Goal: Information Seeking & Learning: Learn about a topic

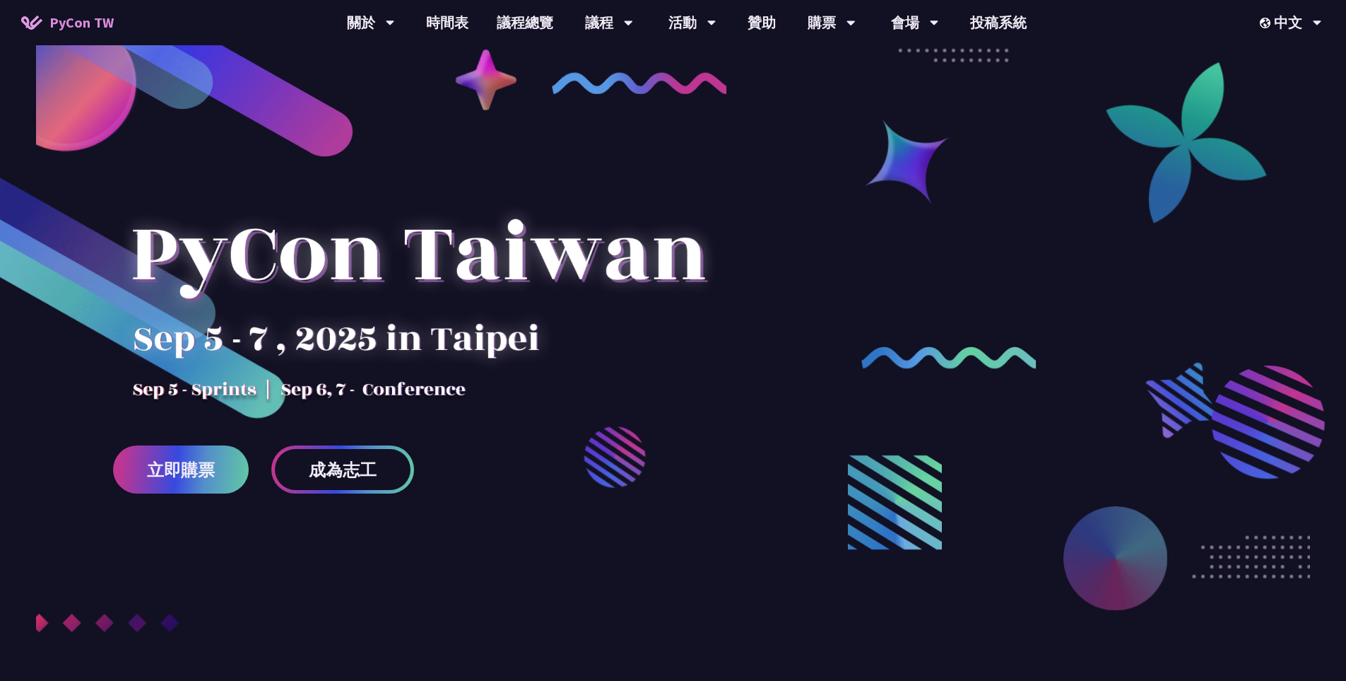
click at [365, 432] on div at bounding box center [673, 404] width 1346 height 638
click at [349, 447] on link "成為志工" at bounding box center [342, 469] width 143 height 48
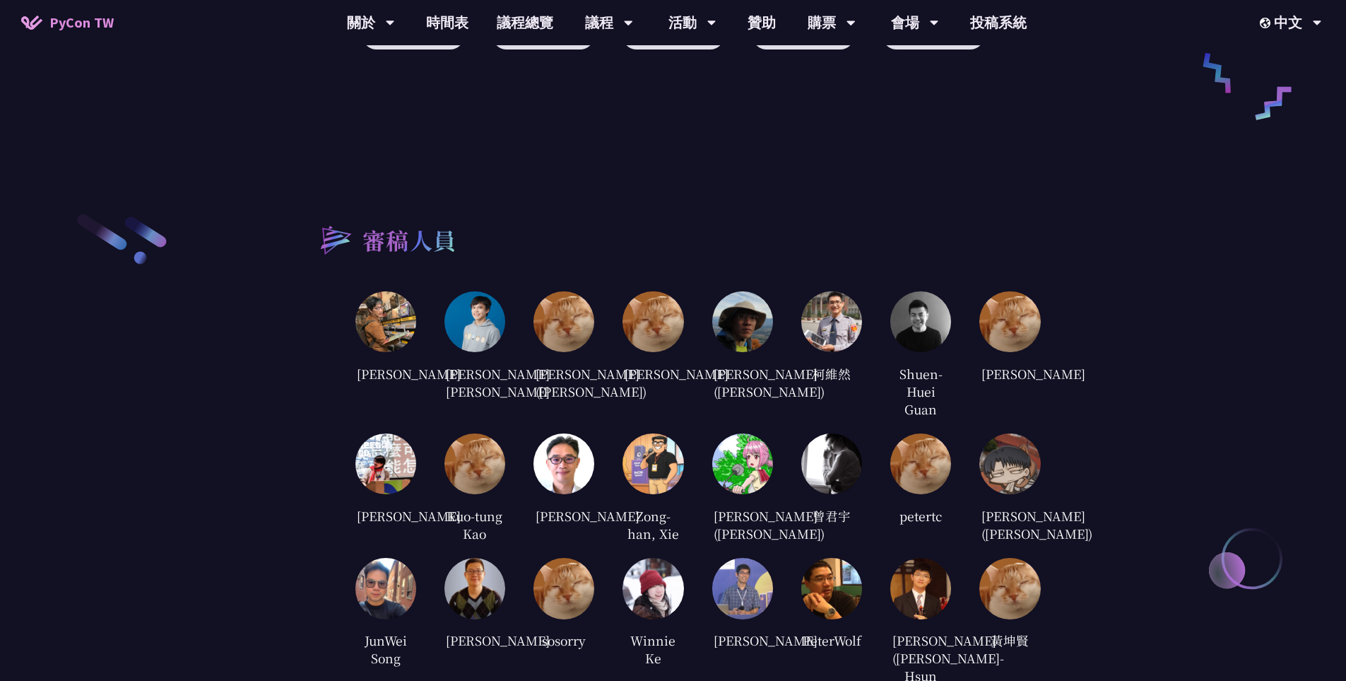
scroll to position [2638, 0]
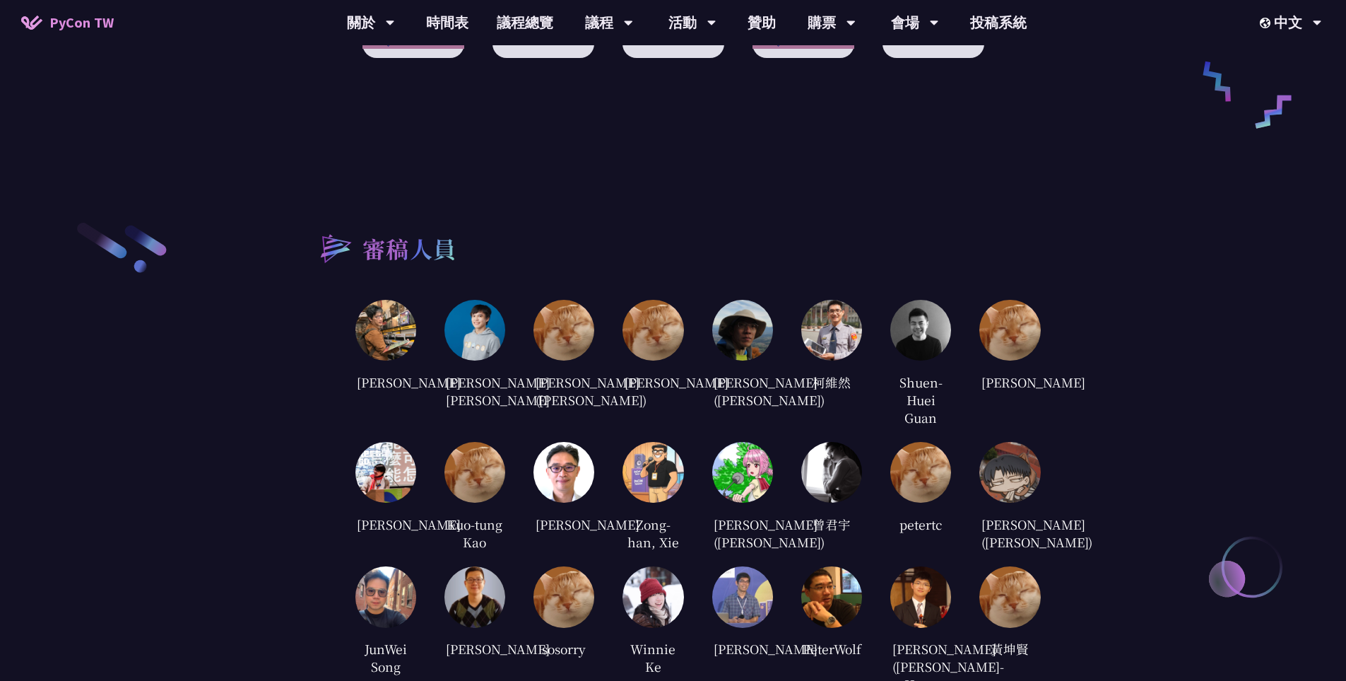
drag, startPoint x: 409, startPoint y: 237, endPoint x: 563, endPoint y: 584, distance: 378.7
click at [541, 592] on div "審稿人員 [PERSON_NAME] [PERSON_NAME] [PERSON_NAME] [PERSON_NAME] ([PERSON_NAME]) [P…" at bounding box center [673, 536] width 735 height 633
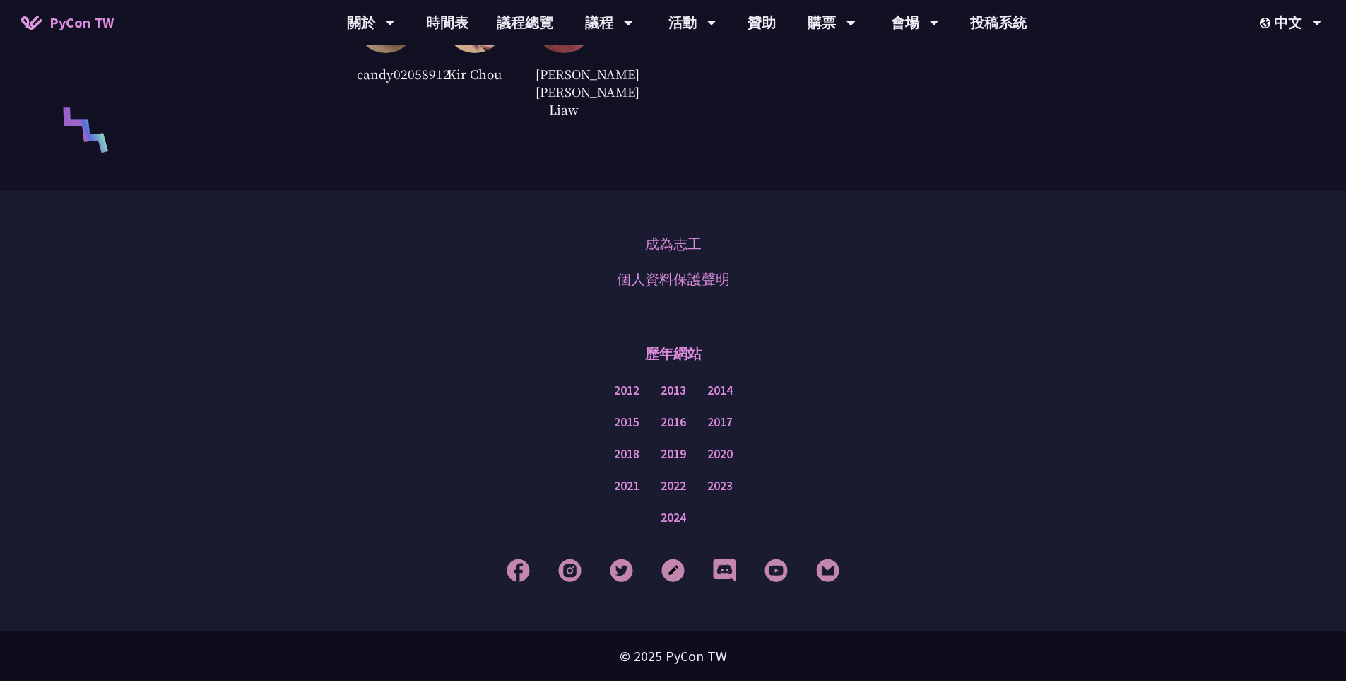
scroll to position [3394, 0]
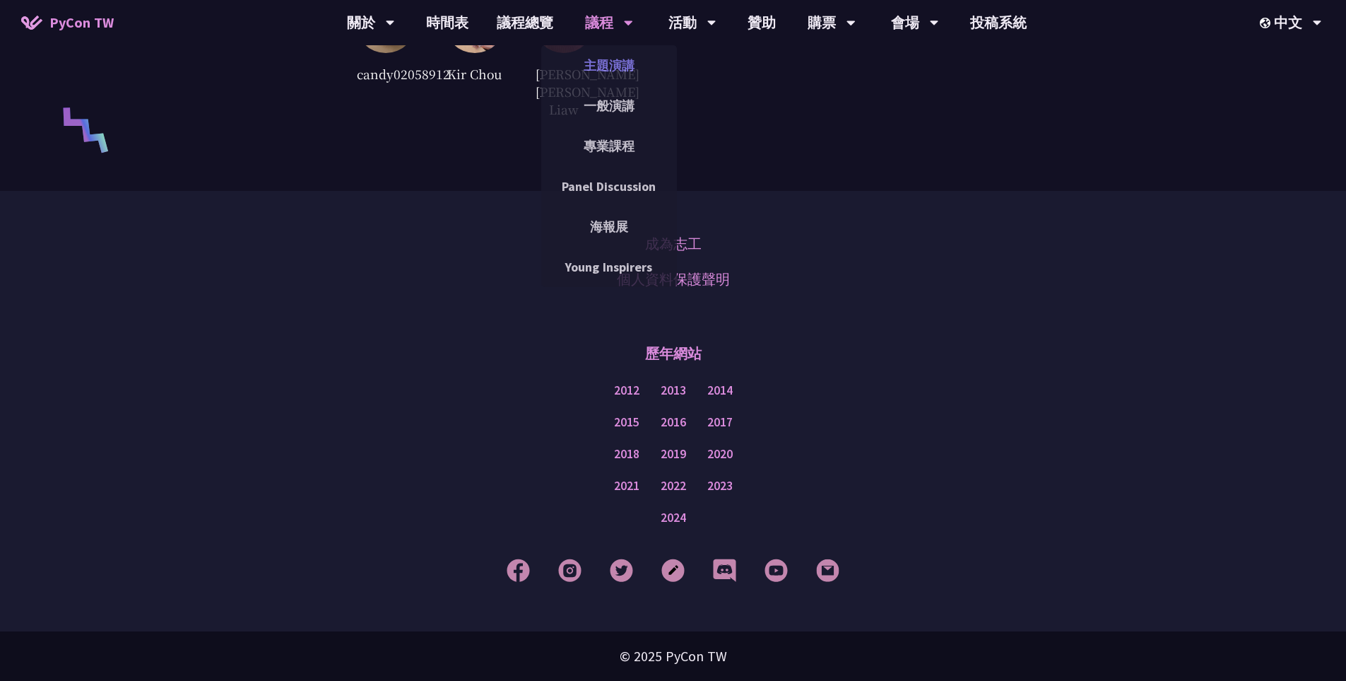
click at [584, 69] on link "主題演講" at bounding box center [609, 65] width 136 height 33
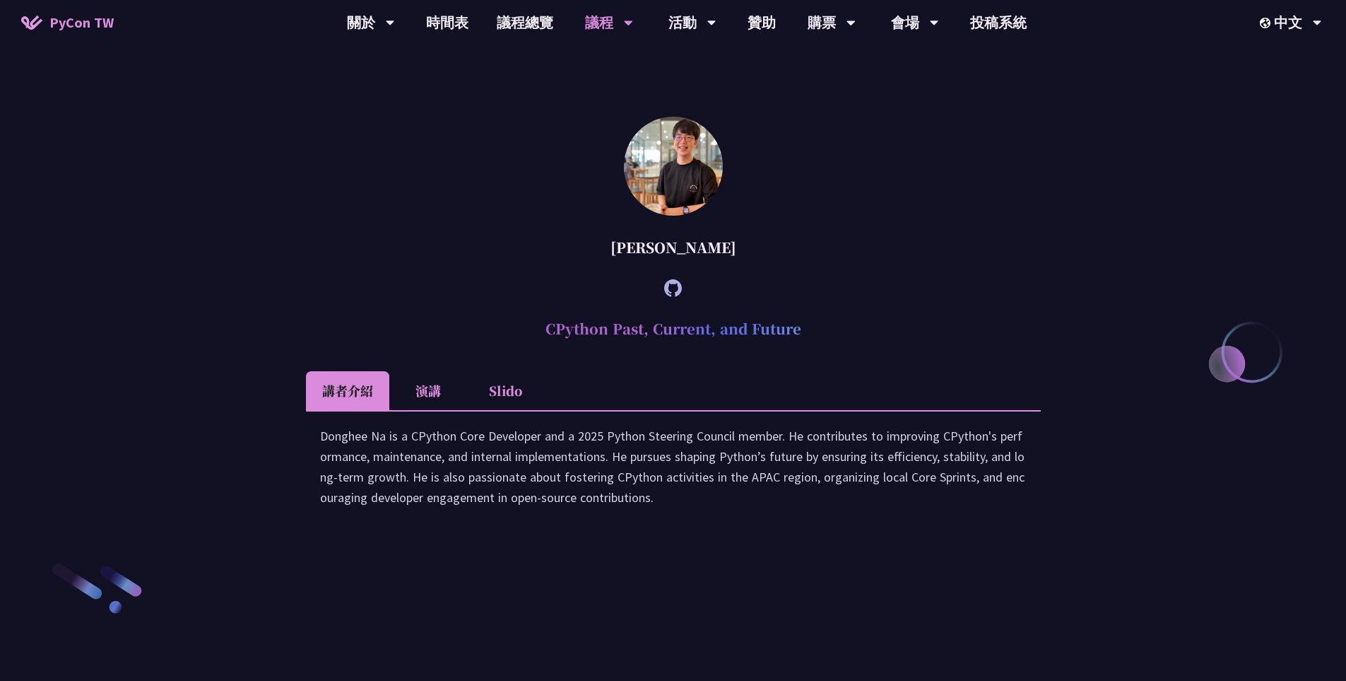
scroll to position [1885, 0]
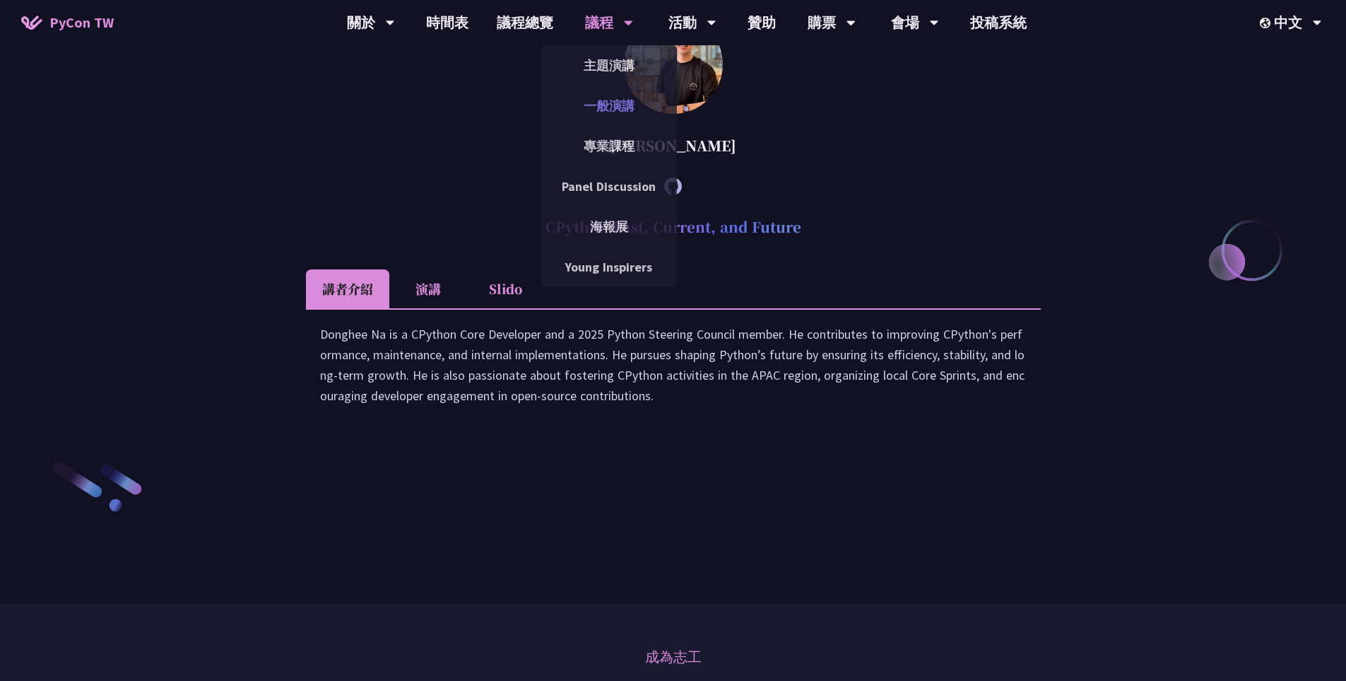
click at [616, 114] on link "一般演講" at bounding box center [609, 105] width 136 height 33
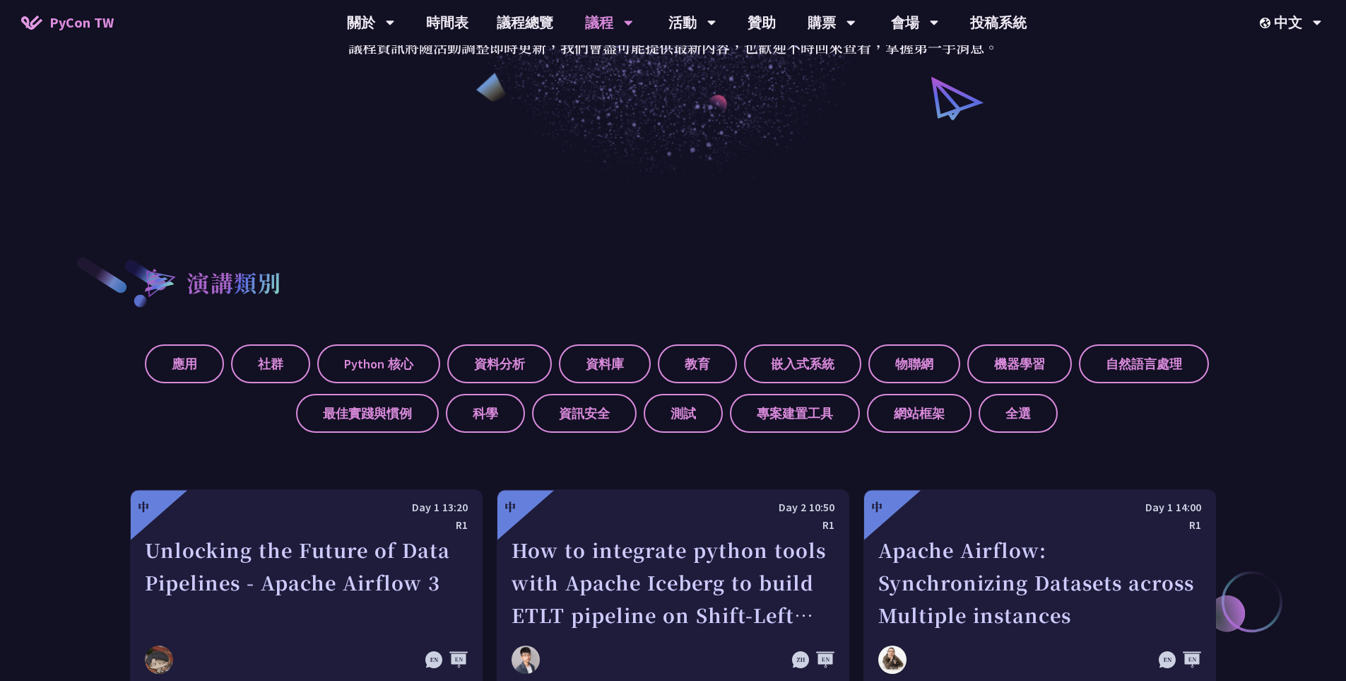
scroll to position [565, 0]
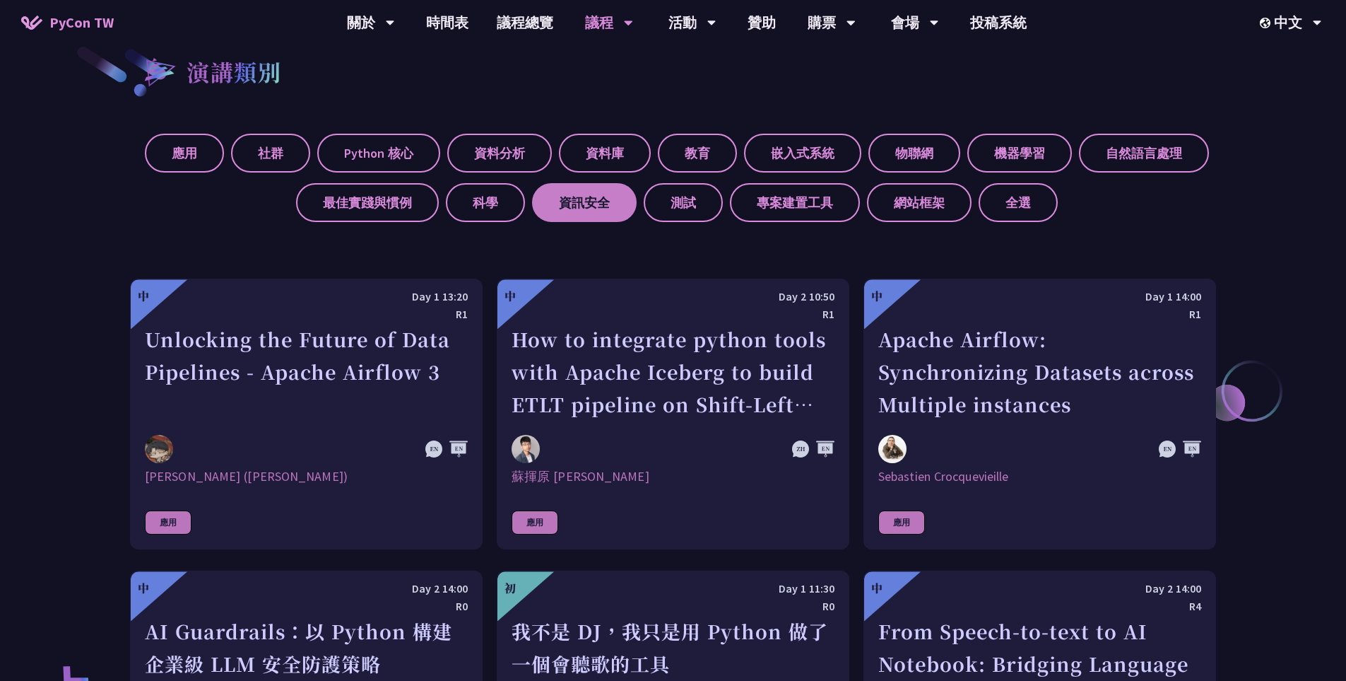
click at [591, 205] on label "資訊安全" at bounding box center [584, 202] width 105 height 39
click at [0, 0] on input "資訊安全" at bounding box center [0, 0] width 0 height 0
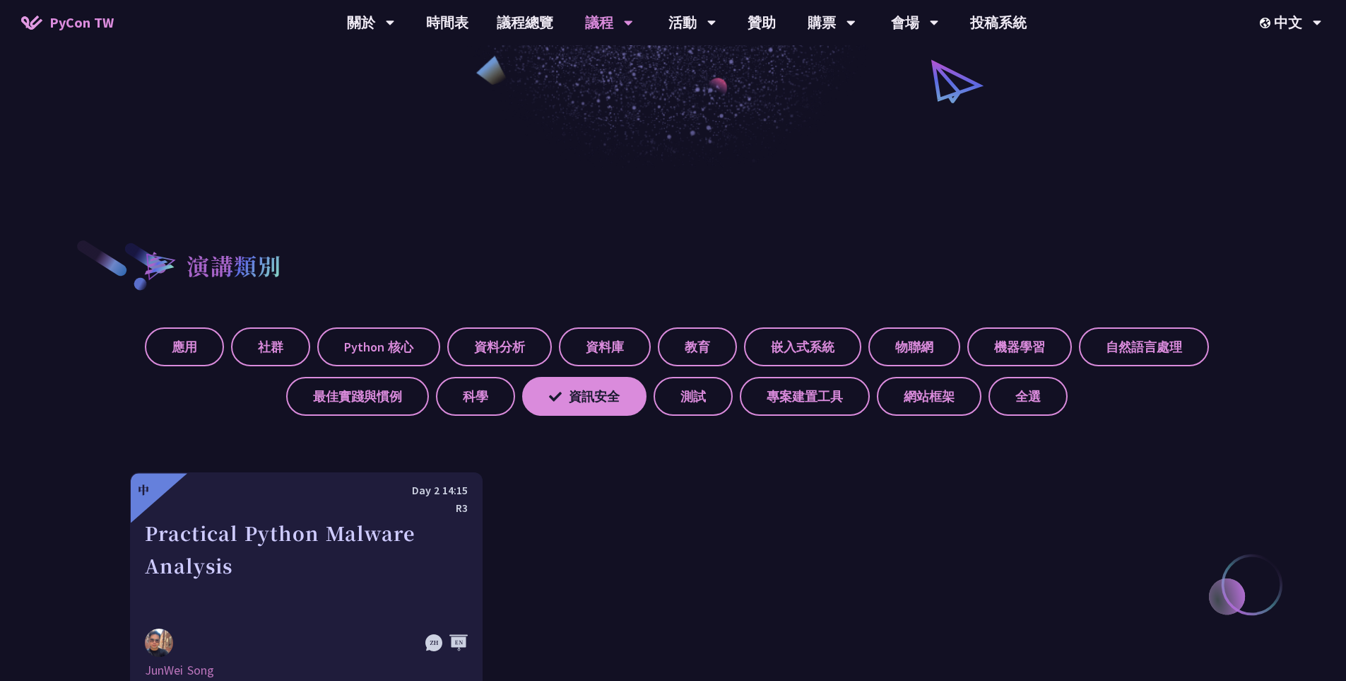
scroll to position [0, 0]
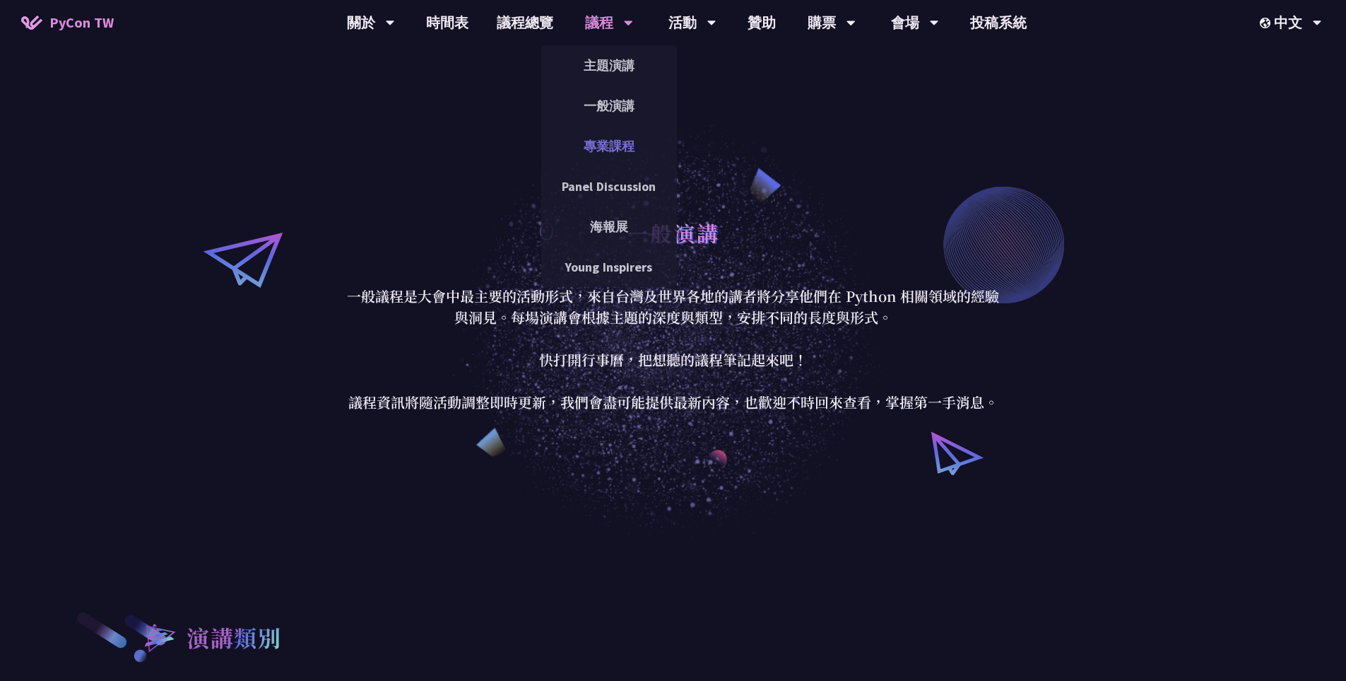
click at [618, 151] on link "專業課程" at bounding box center [609, 145] width 136 height 33
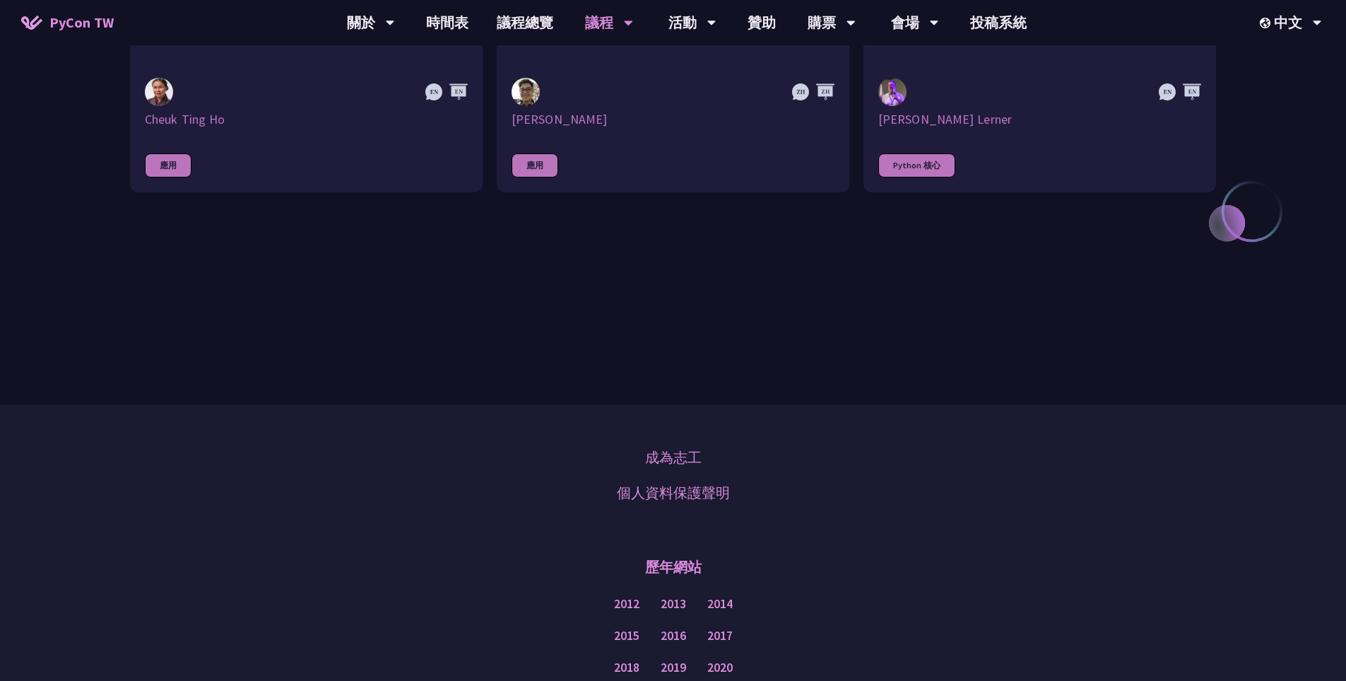
scroll to position [393, 0]
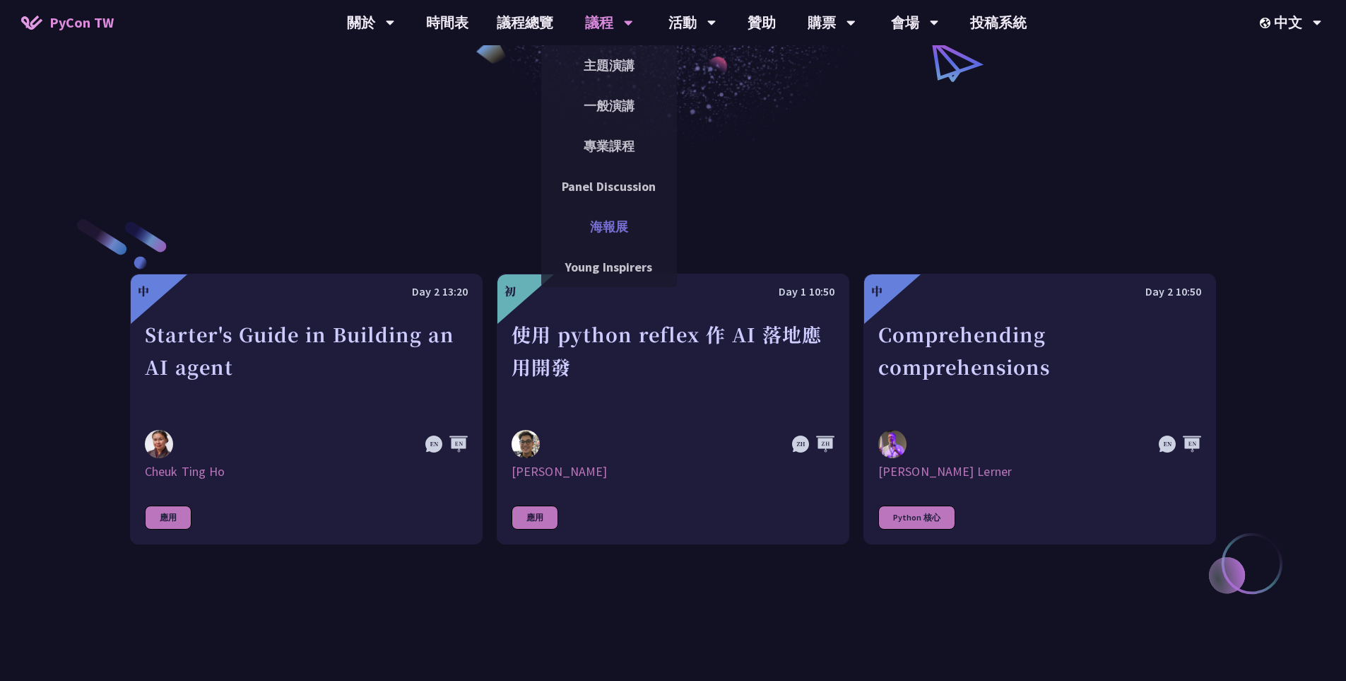
click at [617, 228] on link "海報展" at bounding box center [609, 226] width 136 height 33
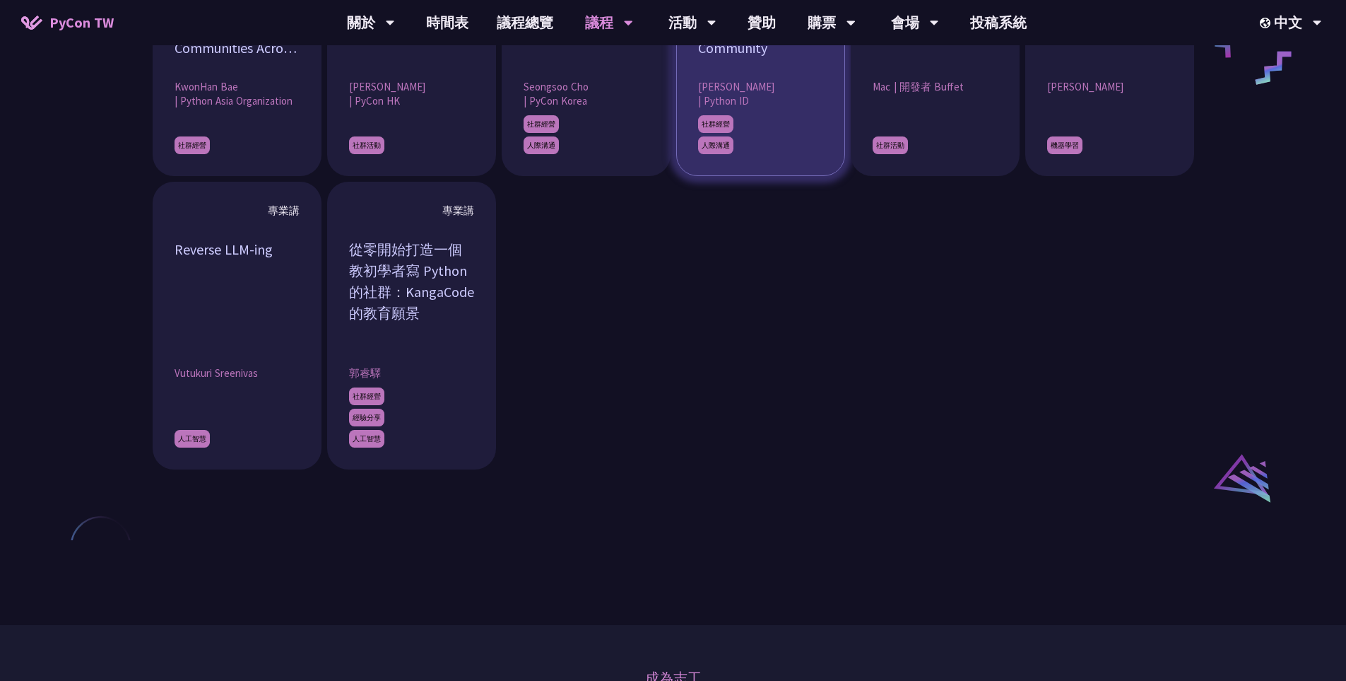
scroll to position [565, 0]
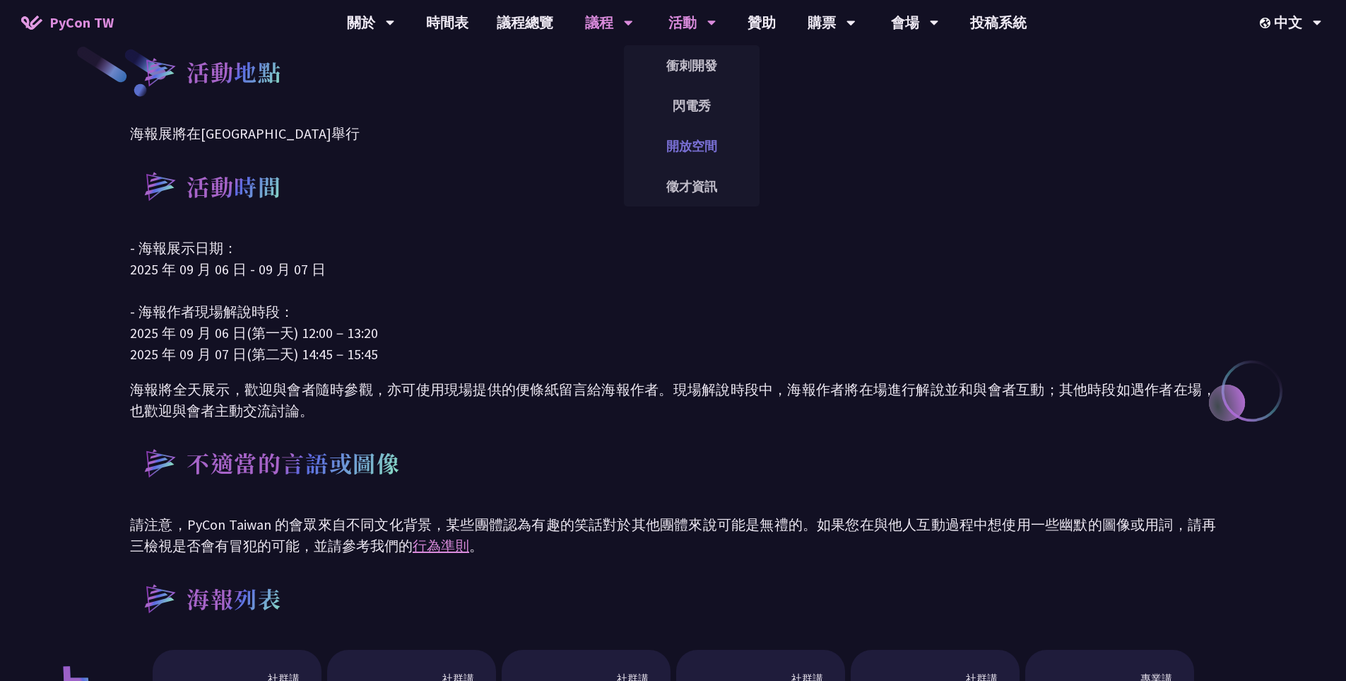
click at [686, 141] on link "開放空間" at bounding box center [692, 145] width 136 height 33
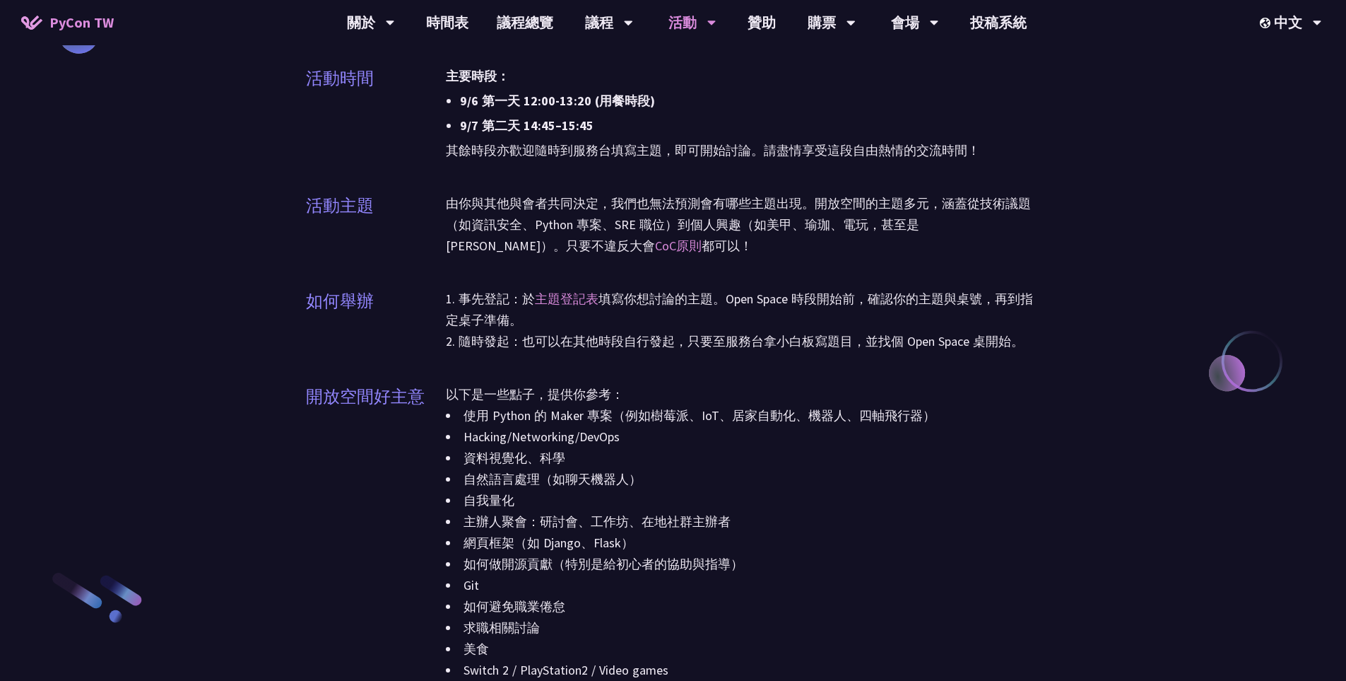
scroll to position [565, 0]
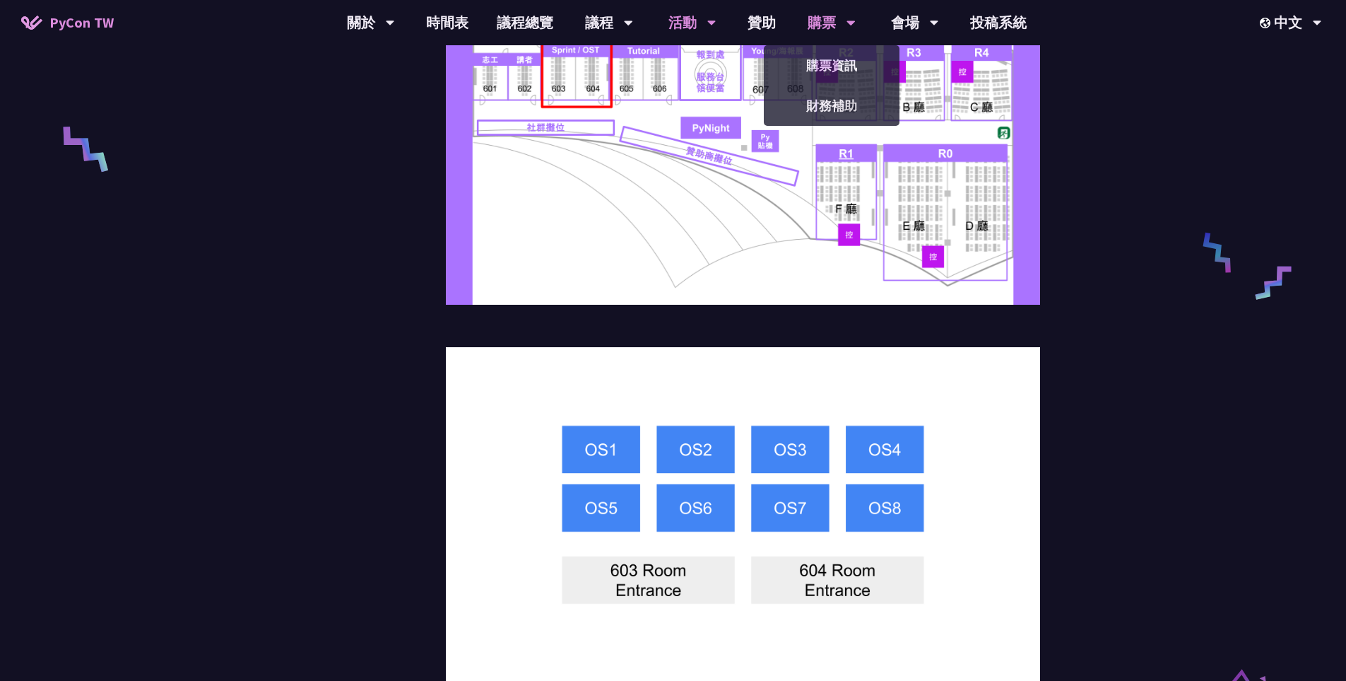
click at [395, 19] on div "購票" at bounding box center [371, 22] width 48 height 45
click at [822, 62] on link "購票資訊" at bounding box center [832, 65] width 136 height 33
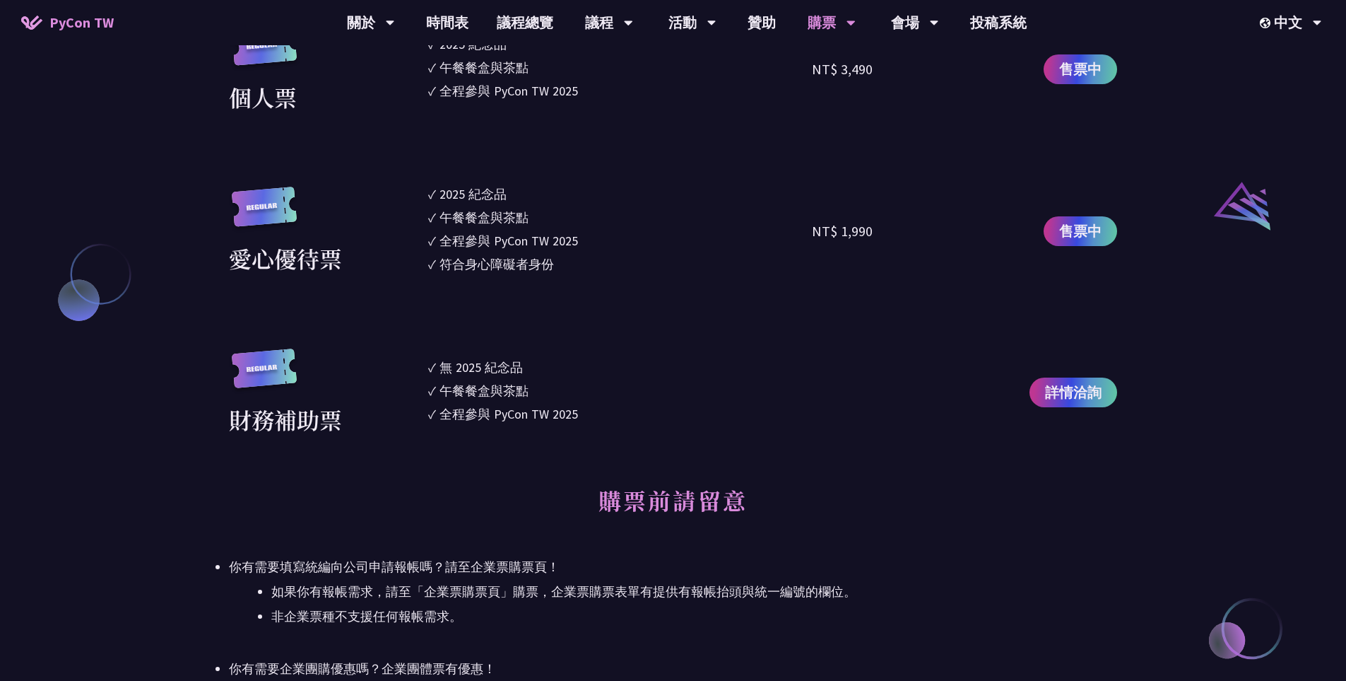
scroll to position [1507, 0]
drag, startPoint x: 493, startPoint y: 185, endPoint x: 520, endPoint y: 235, distance: 56.9
click at [520, 235] on ul "✓ 2025 [PERSON_NAME]✓ 午餐餐盒與茶點 ✓ 全程參與 PyCon TW 2025 ✓ 符合身心障礙者身份" at bounding box center [620, 230] width 384 height 93
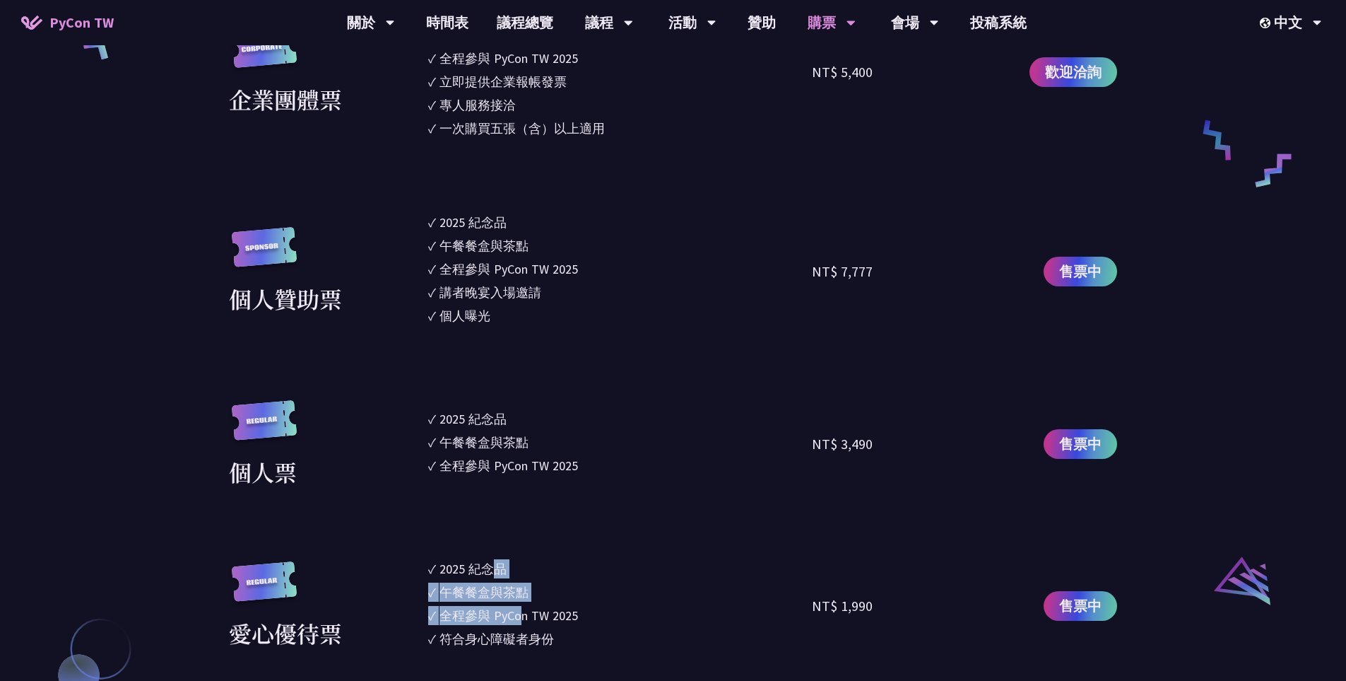
scroll to position [1131, 0]
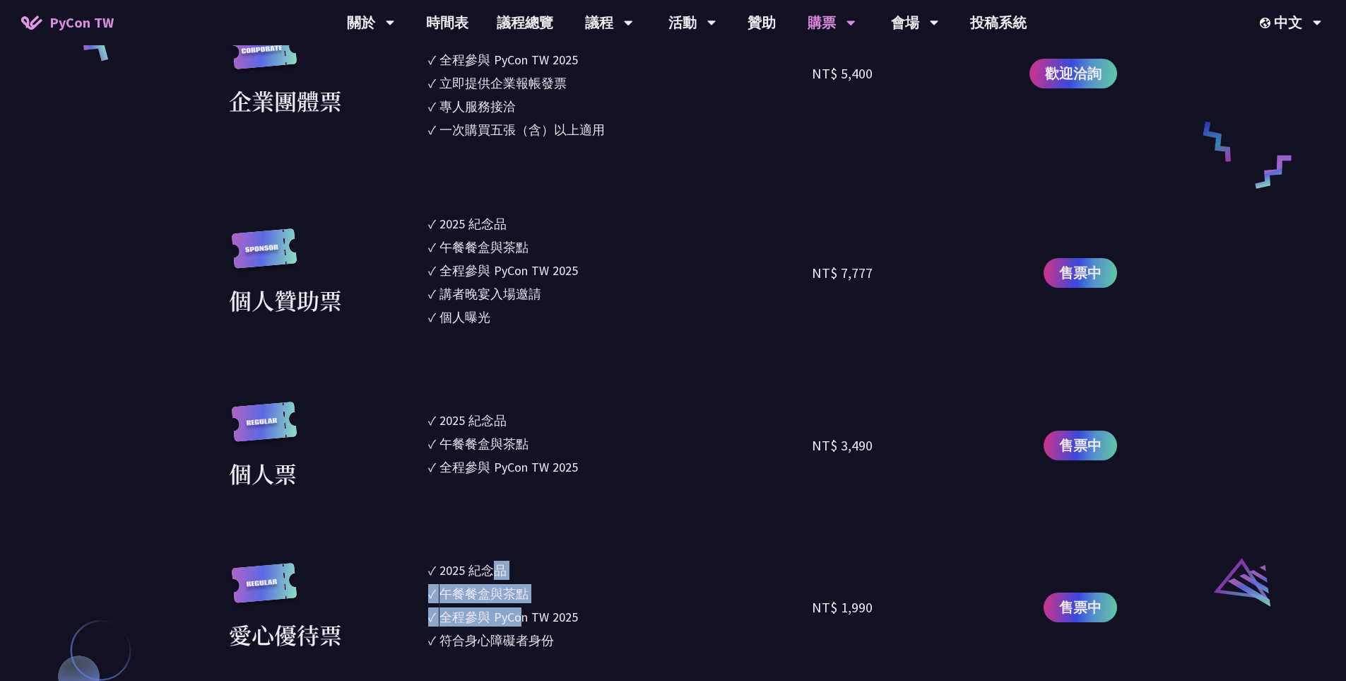
drag, startPoint x: 493, startPoint y: 236, endPoint x: 523, endPoint y: 302, distance: 72.4
click at [523, 302] on ul "✓ 2025 [PERSON_NAME]✓ 午餐餐盒與茶點 ✓ 全程參與 PyCon TW 2025 ✓ 講者晚宴入場邀請 ✓ 個人曝光" at bounding box center [620, 272] width 384 height 117
click at [537, 293] on div "講者晚宴入場邀請" at bounding box center [491, 293] width 102 height 19
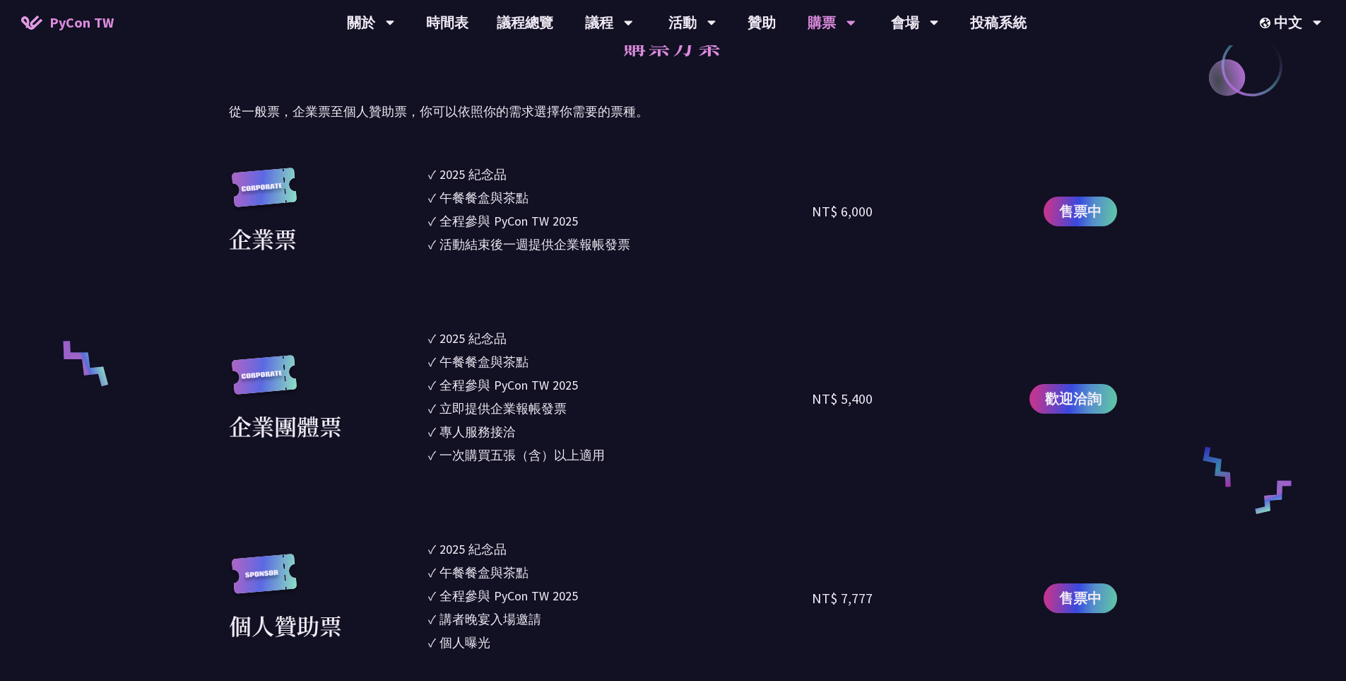
scroll to position [754, 0]
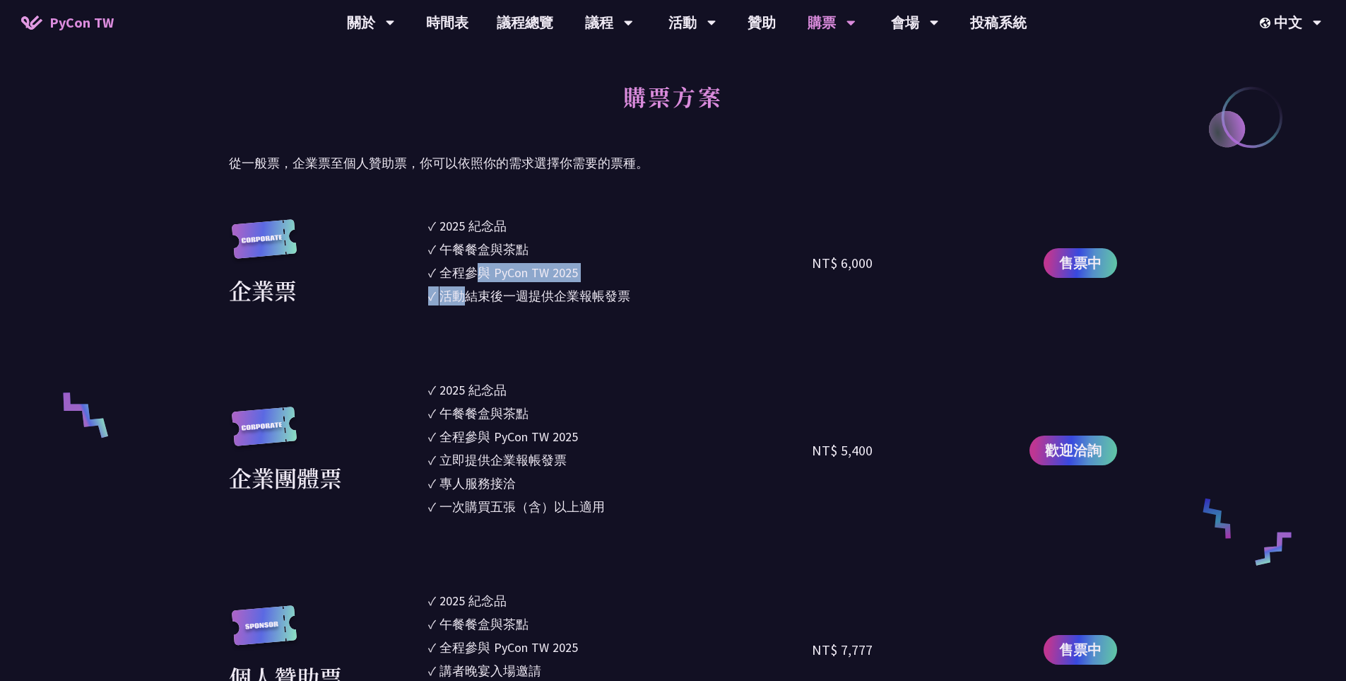
drag, startPoint x: 483, startPoint y: 281, endPoint x: 472, endPoint y: 310, distance: 30.9
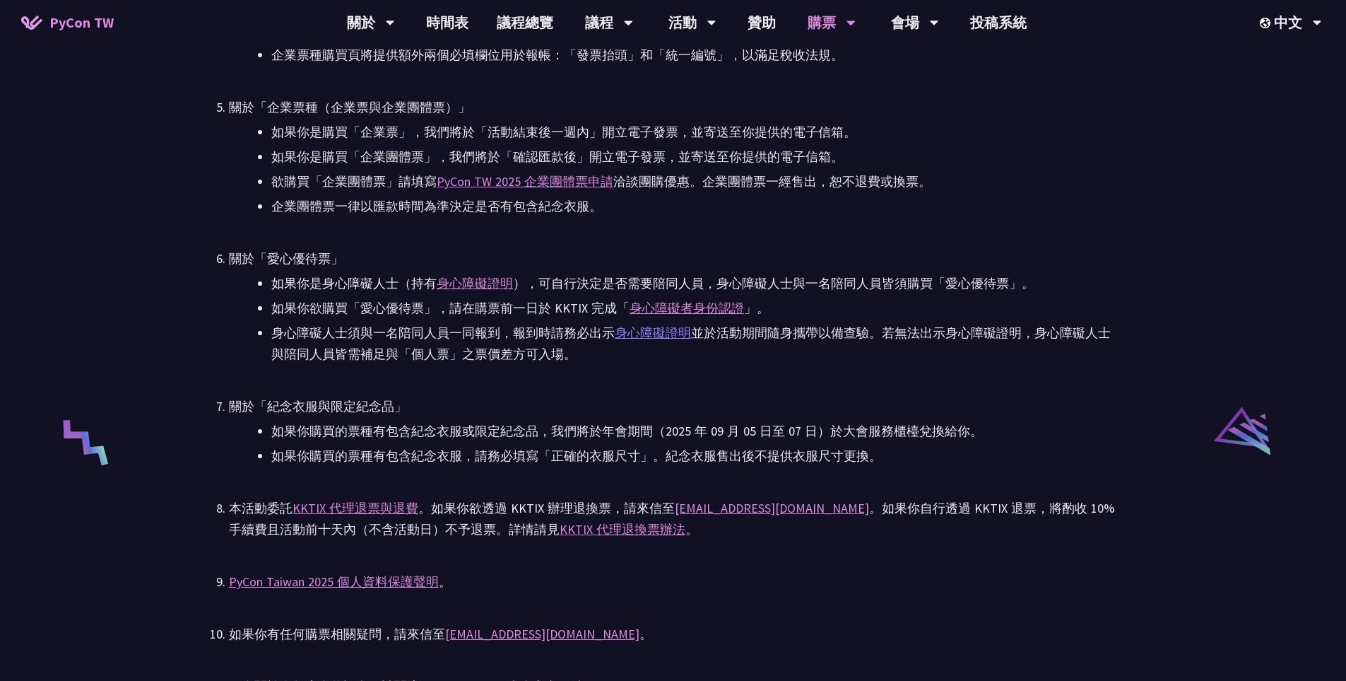
scroll to position [2450, 0]
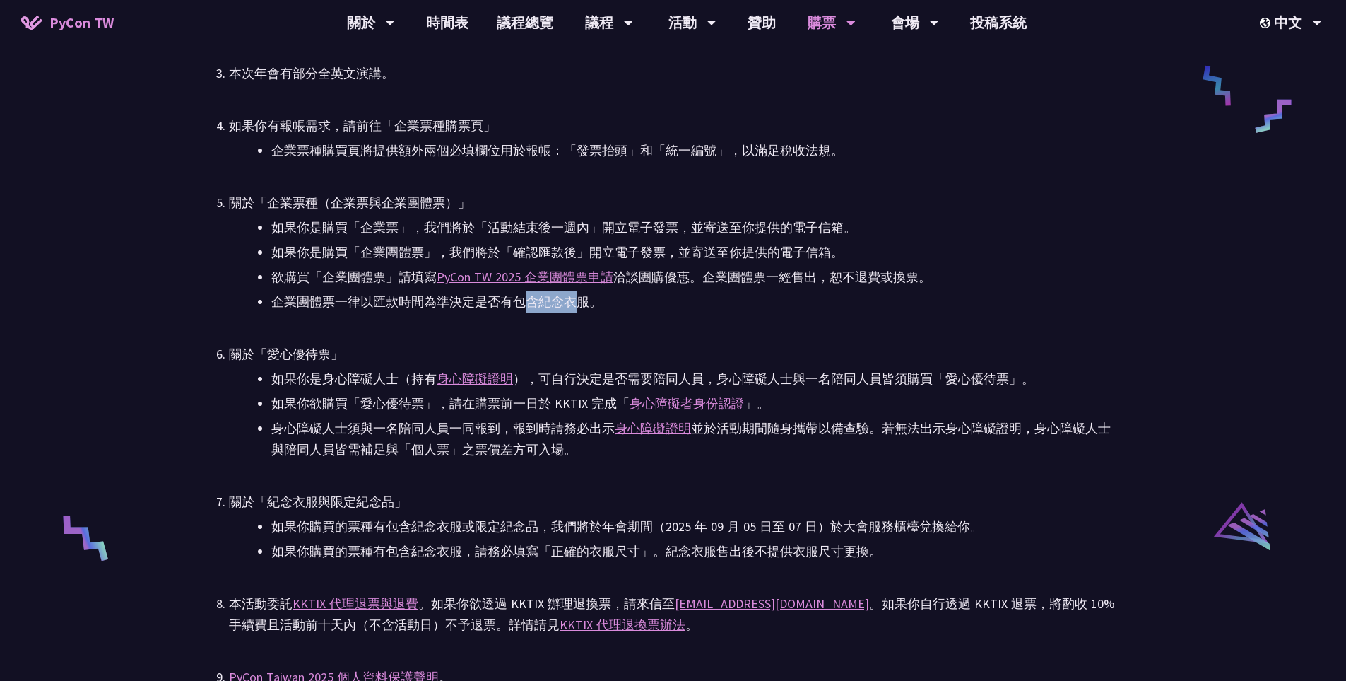
drag, startPoint x: 579, startPoint y: 300, endPoint x: 528, endPoint y: 301, distance: 51.6
click at [528, 301] on li "企業團體票一律以匯款時間為準決定是否有包含紀念衣服。" at bounding box center [694, 301] width 846 height 21
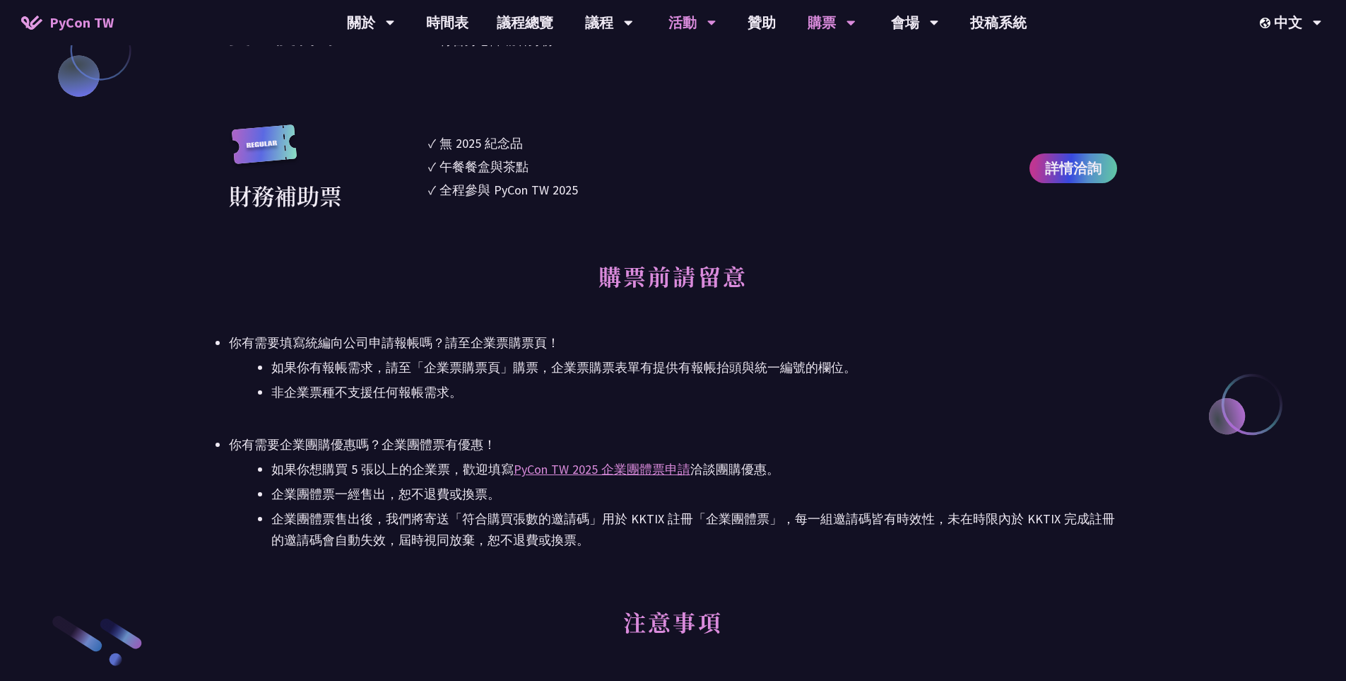
scroll to position [1696, 0]
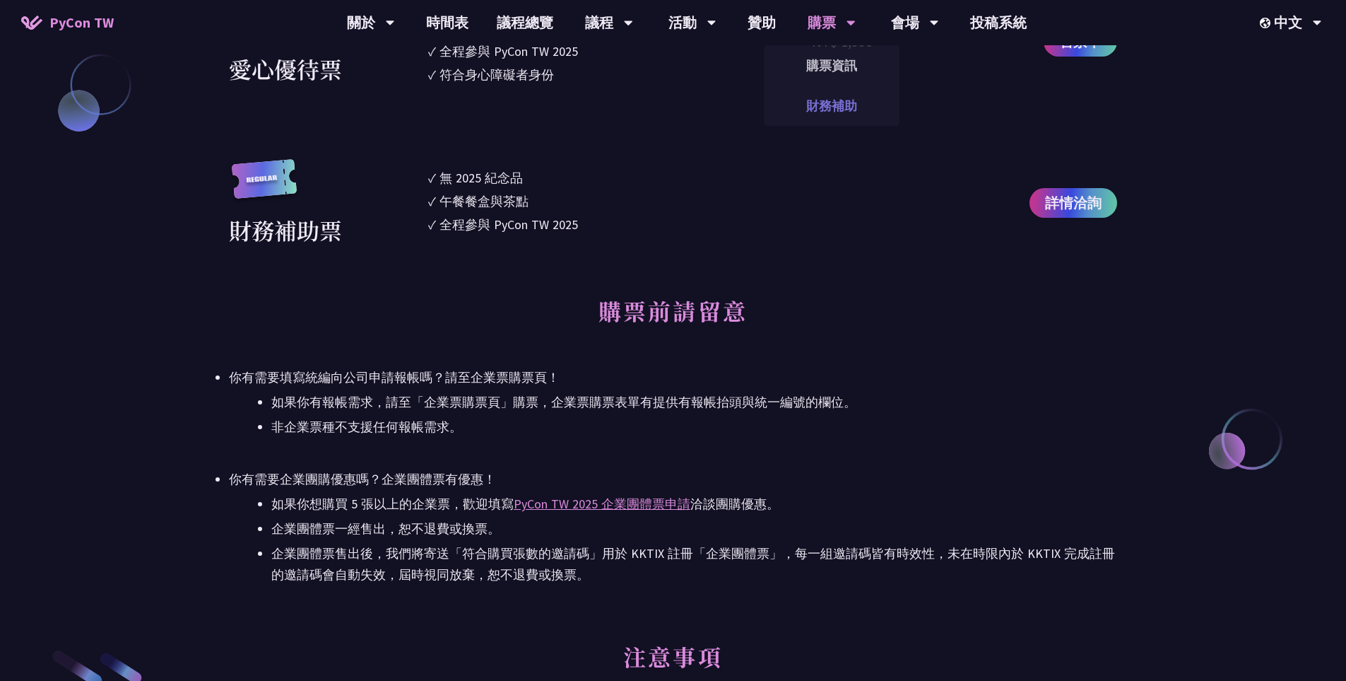
click at [828, 107] on link "財務補助" at bounding box center [832, 105] width 136 height 33
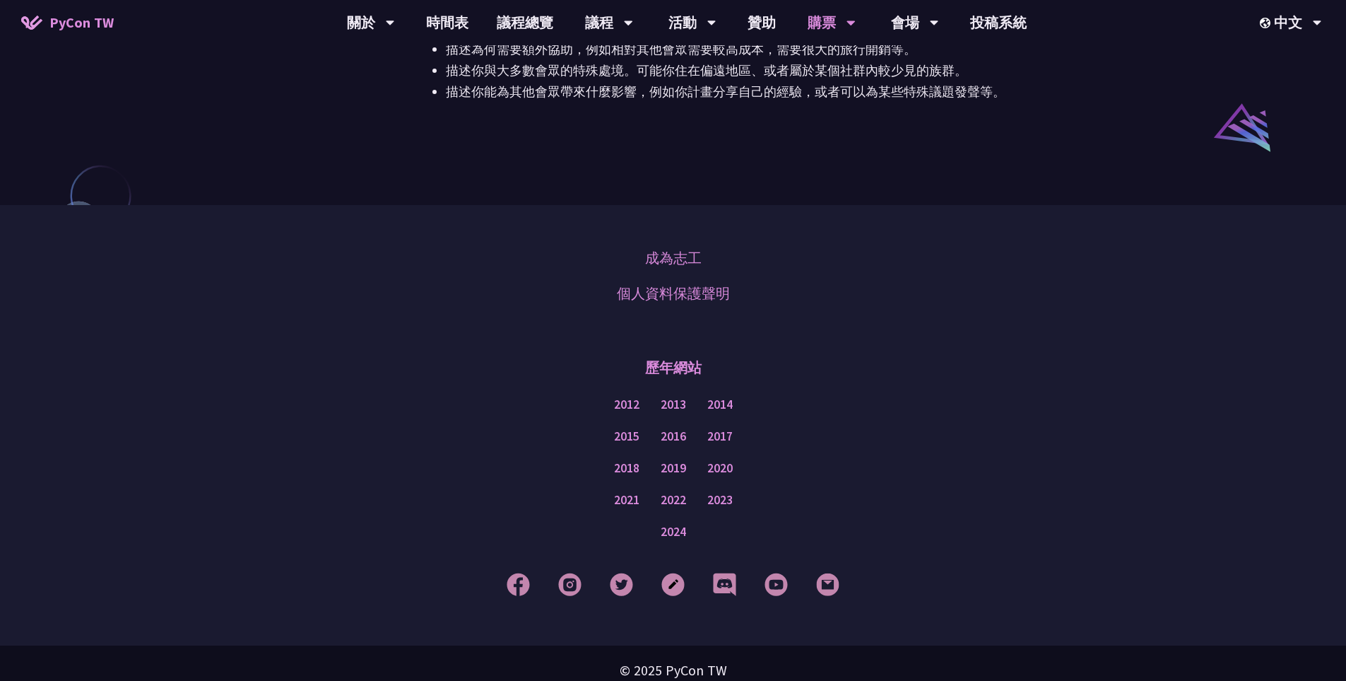
scroll to position [1145, 0]
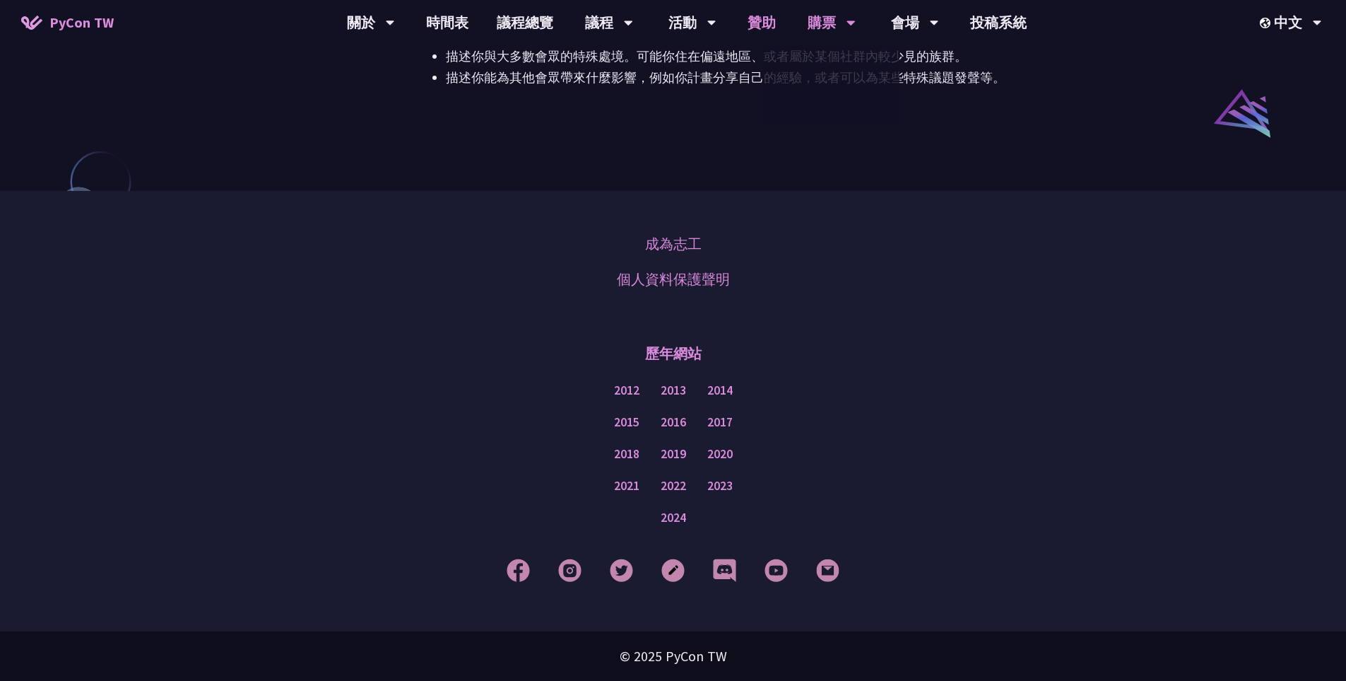
click at [758, 16] on link "贊助" at bounding box center [762, 22] width 57 height 45
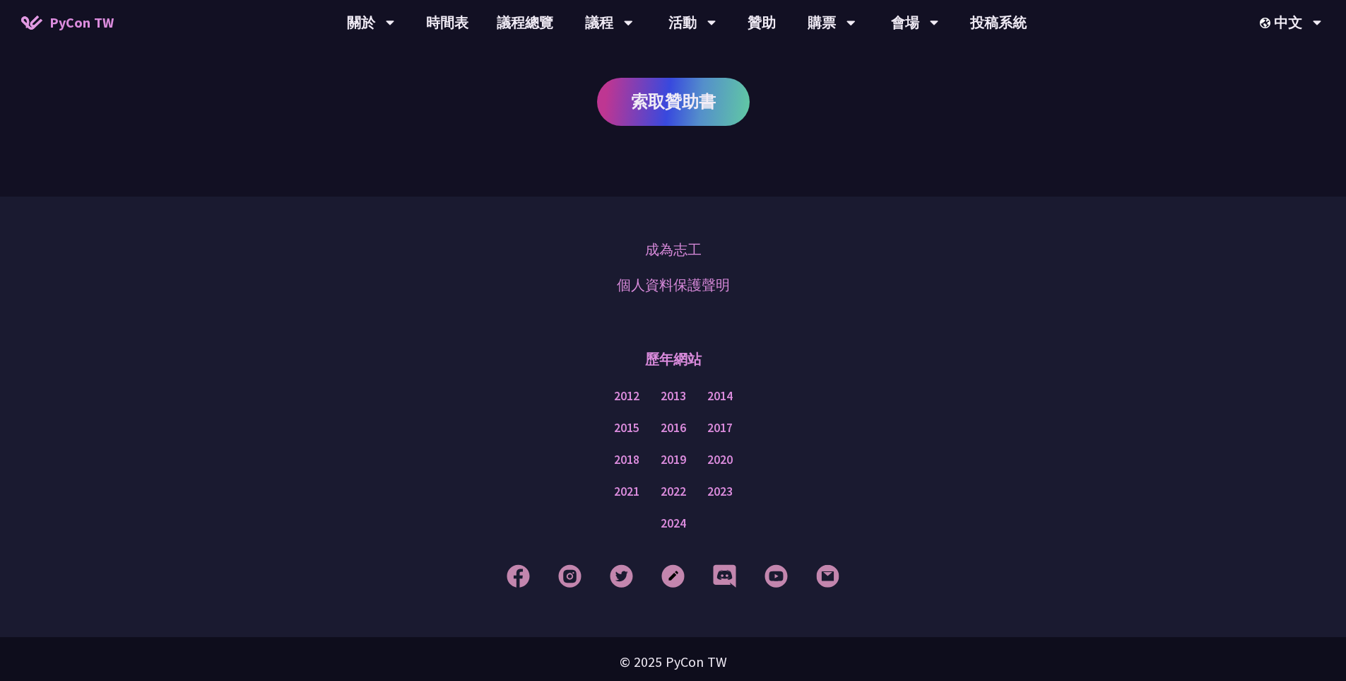
scroll to position [948, 0]
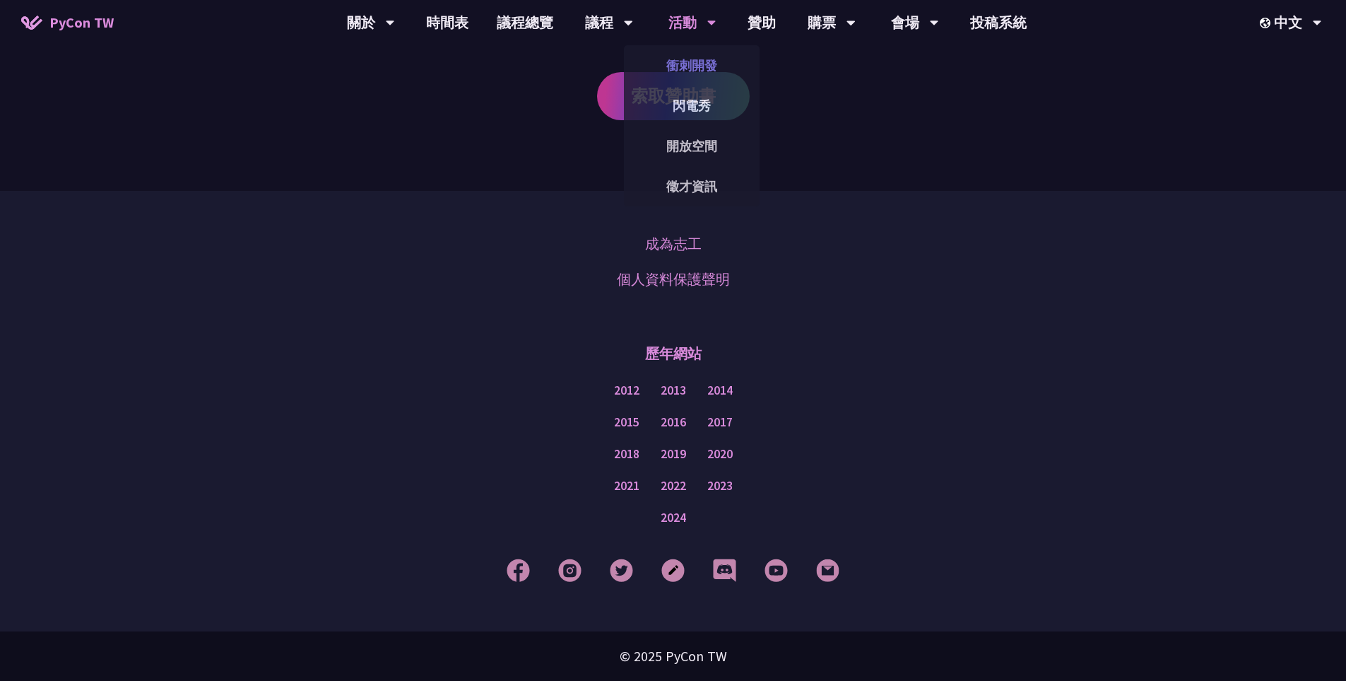
click at [706, 69] on link "衝刺開發" at bounding box center [692, 65] width 136 height 33
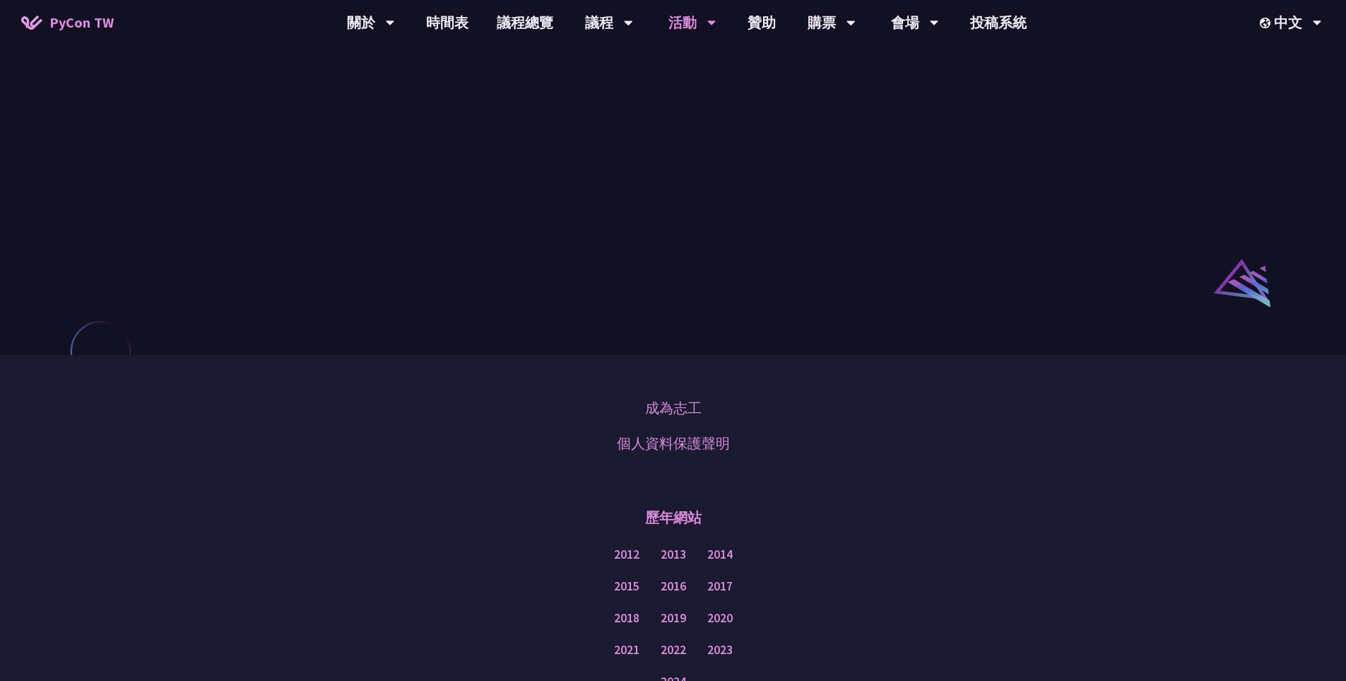
scroll to position [1196, 0]
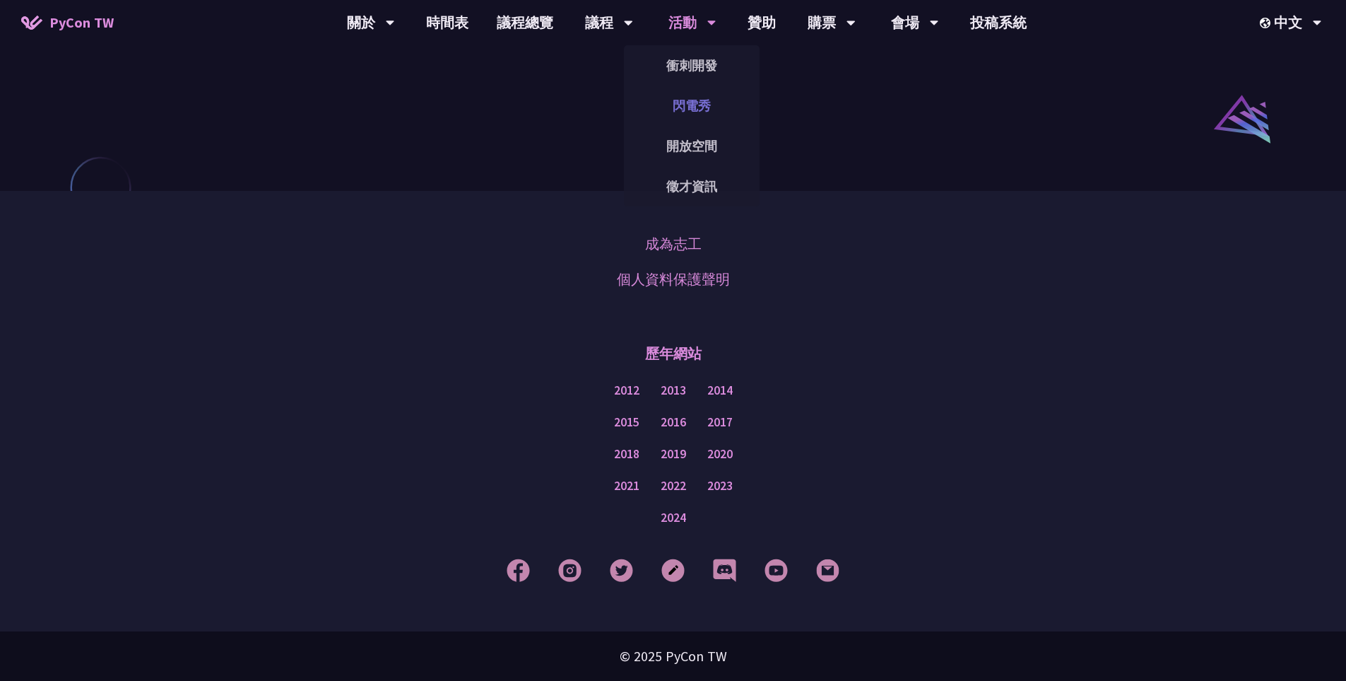
click at [700, 105] on link "閃電秀" at bounding box center [692, 105] width 136 height 33
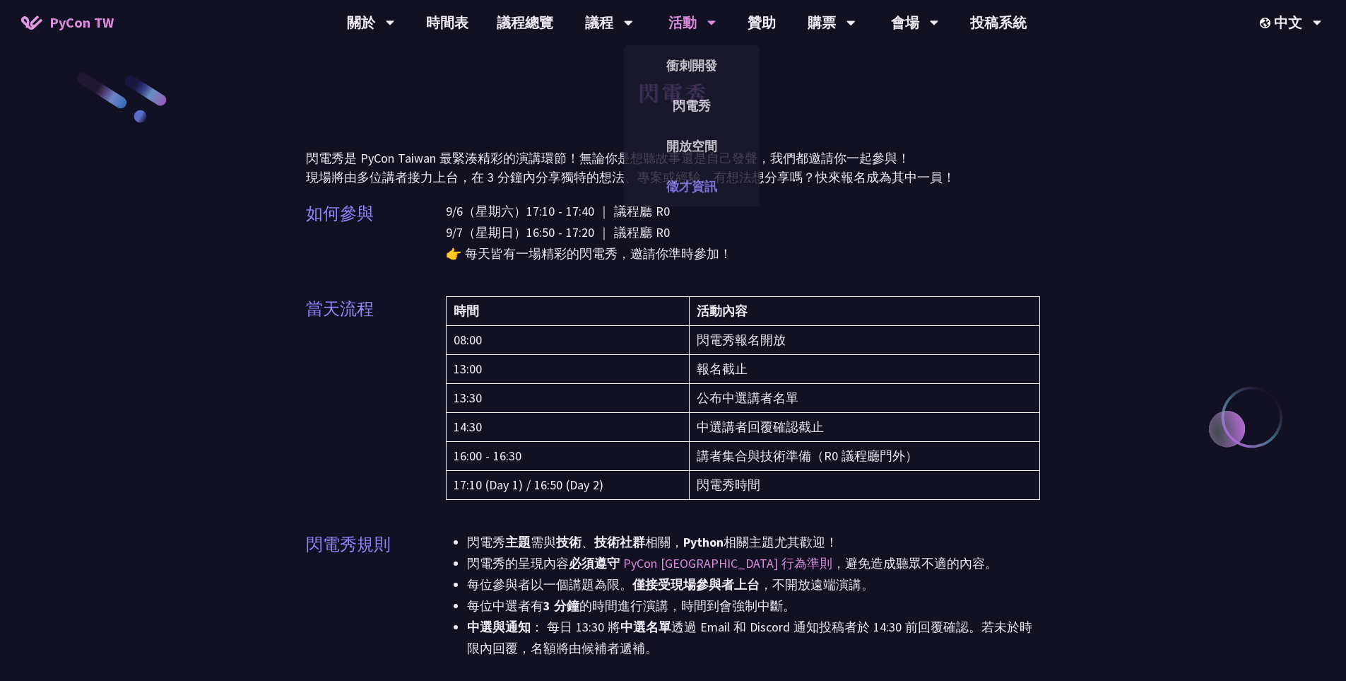
click at [707, 185] on link "徵才資訊" at bounding box center [692, 186] width 136 height 33
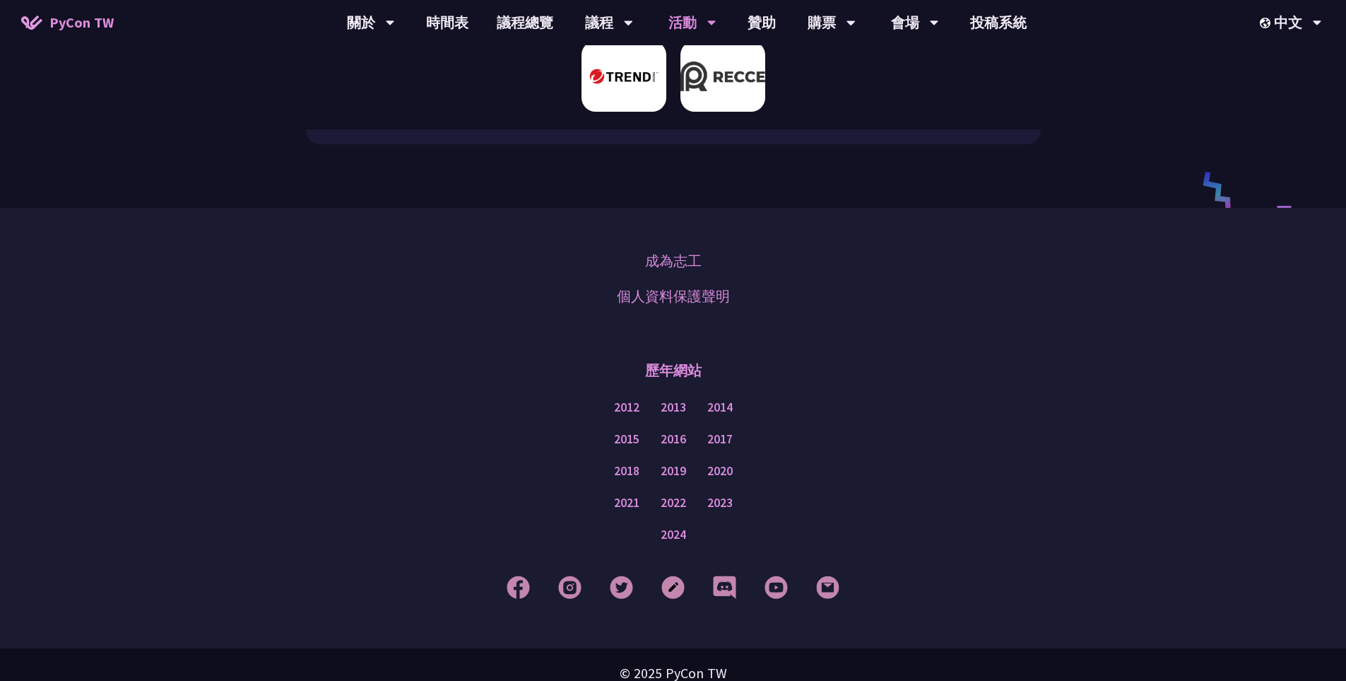
click at [692, 65] on img at bounding box center [723, 76] width 85 height 71
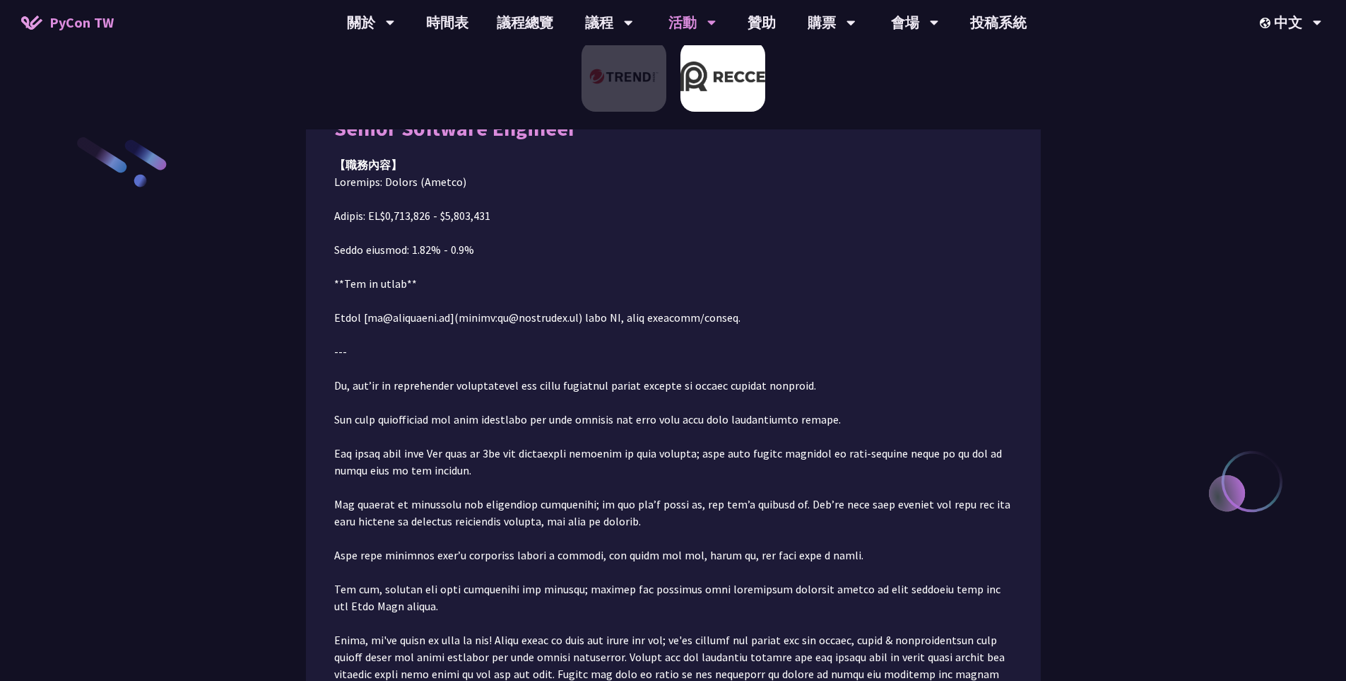
scroll to position [159, 0]
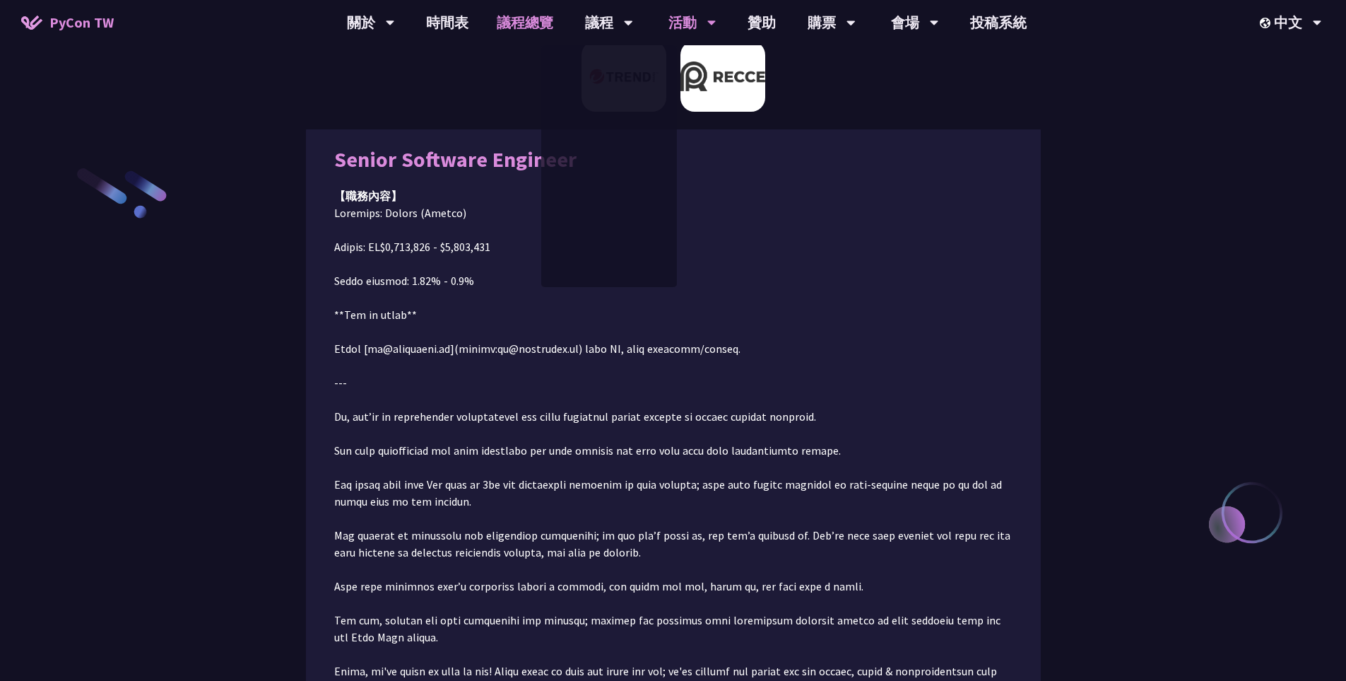
click at [518, 26] on link "議程總覽" at bounding box center [525, 22] width 85 height 45
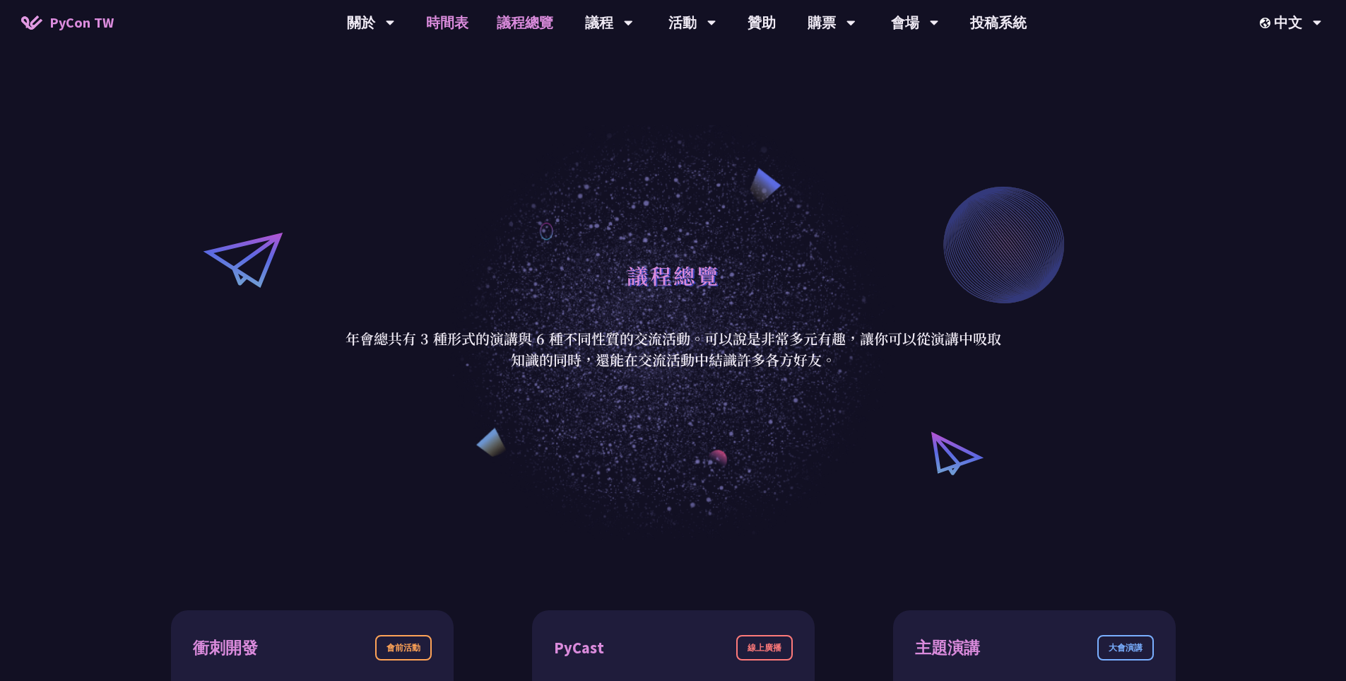
click at [449, 28] on link "時間表" at bounding box center [447, 22] width 71 height 45
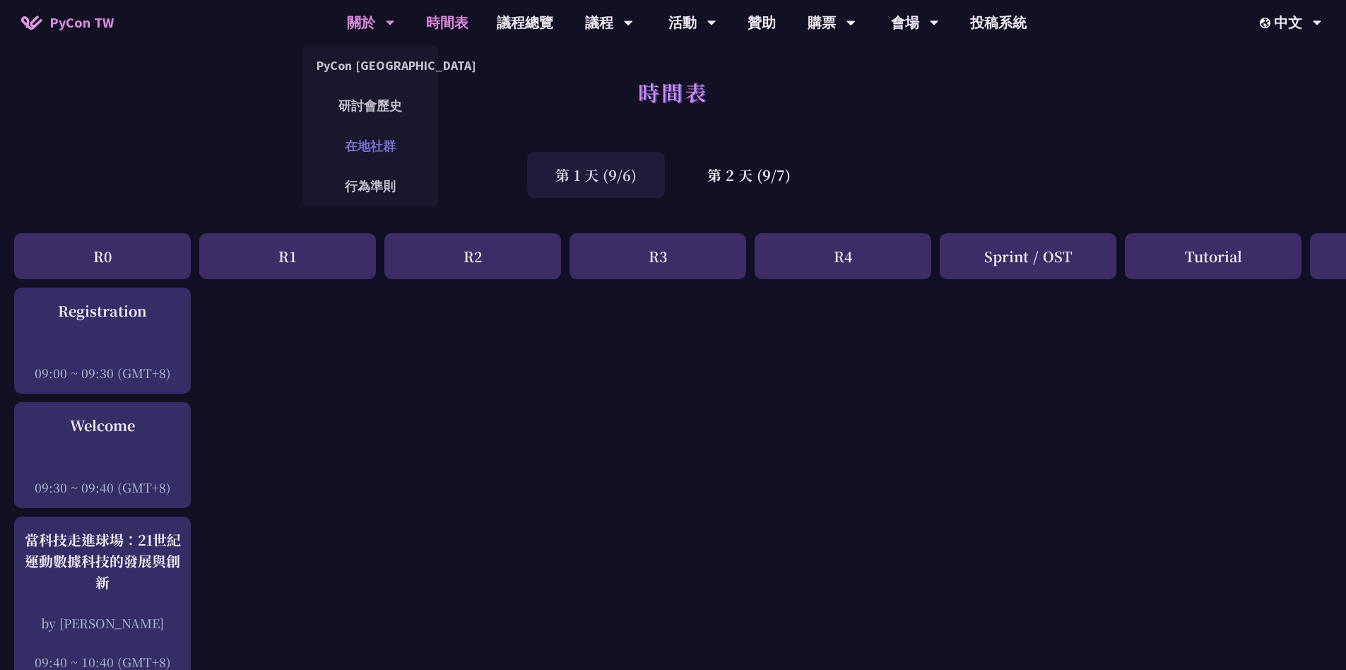
click at [371, 145] on link "在地社群" at bounding box center [370, 145] width 136 height 33
